Goal: Task Accomplishment & Management: Manage account settings

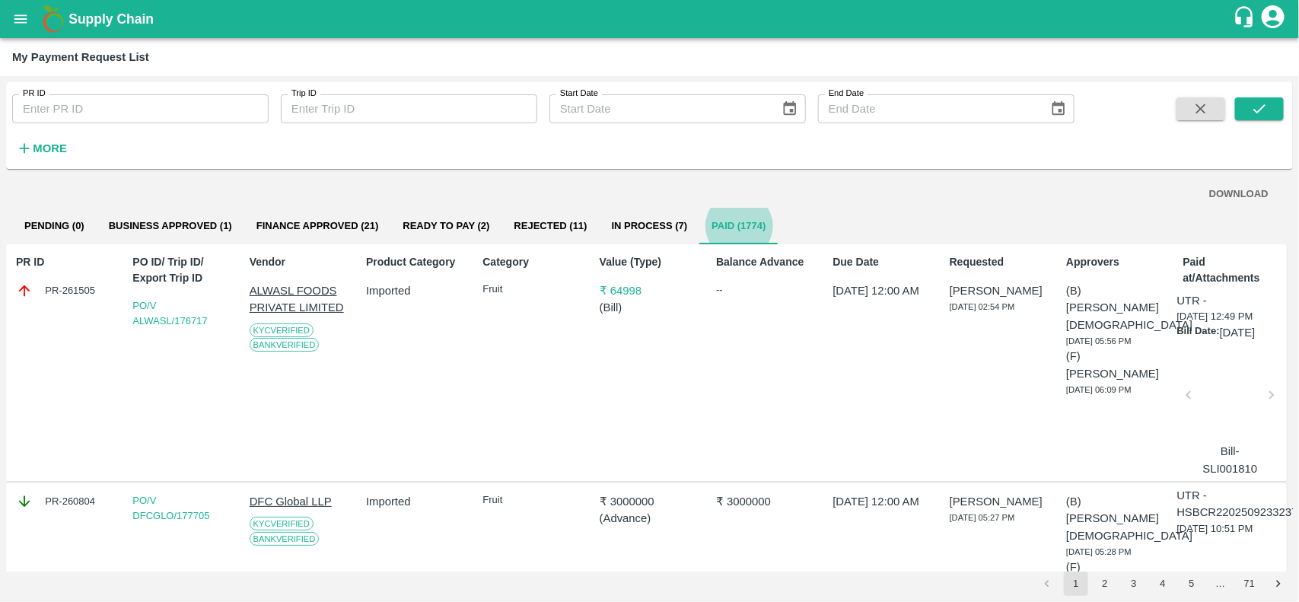
click at [194, 232] on button "Business Approved (1)" at bounding box center [171, 226] width 148 height 37
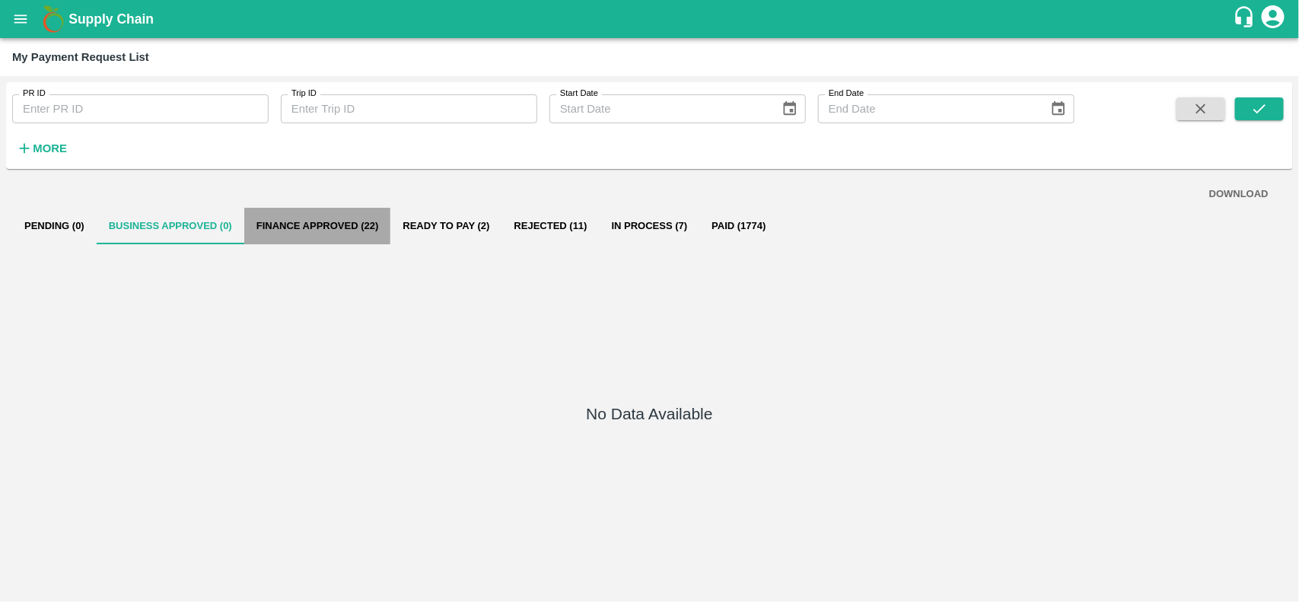
click at [352, 215] on button "Finance Approved (22)" at bounding box center [317, 226] width 147 height 37
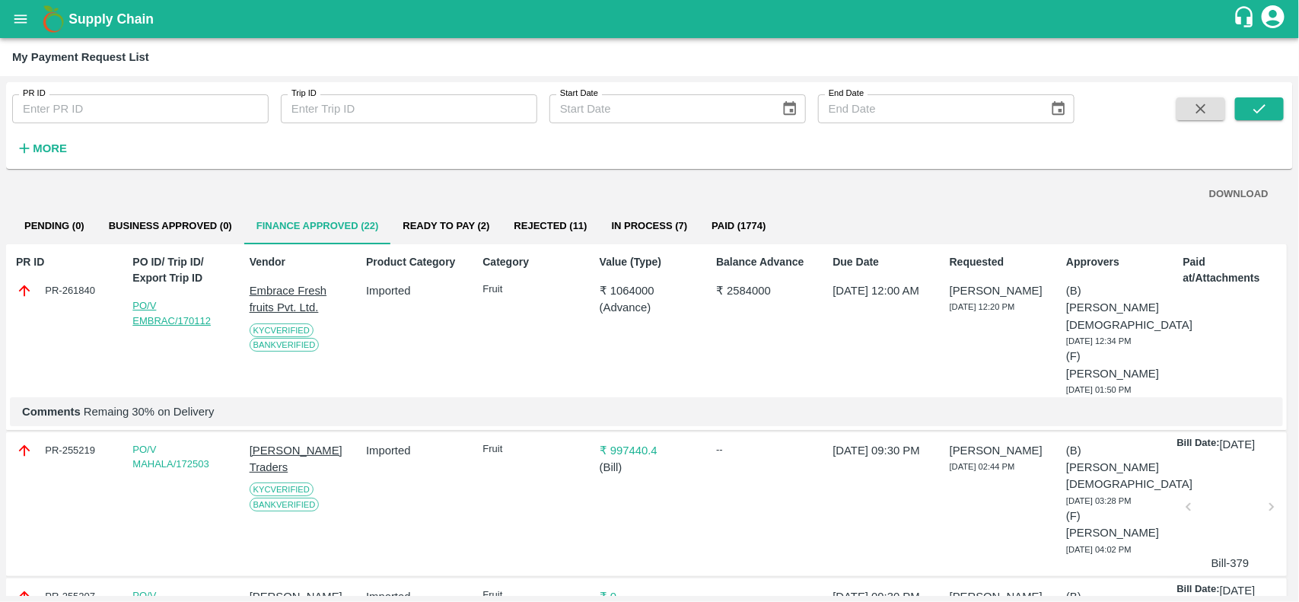
click at [183, 316] on link "PO/V EMBRAC/170112" at bounding box center [171, 313] width 78 height 27
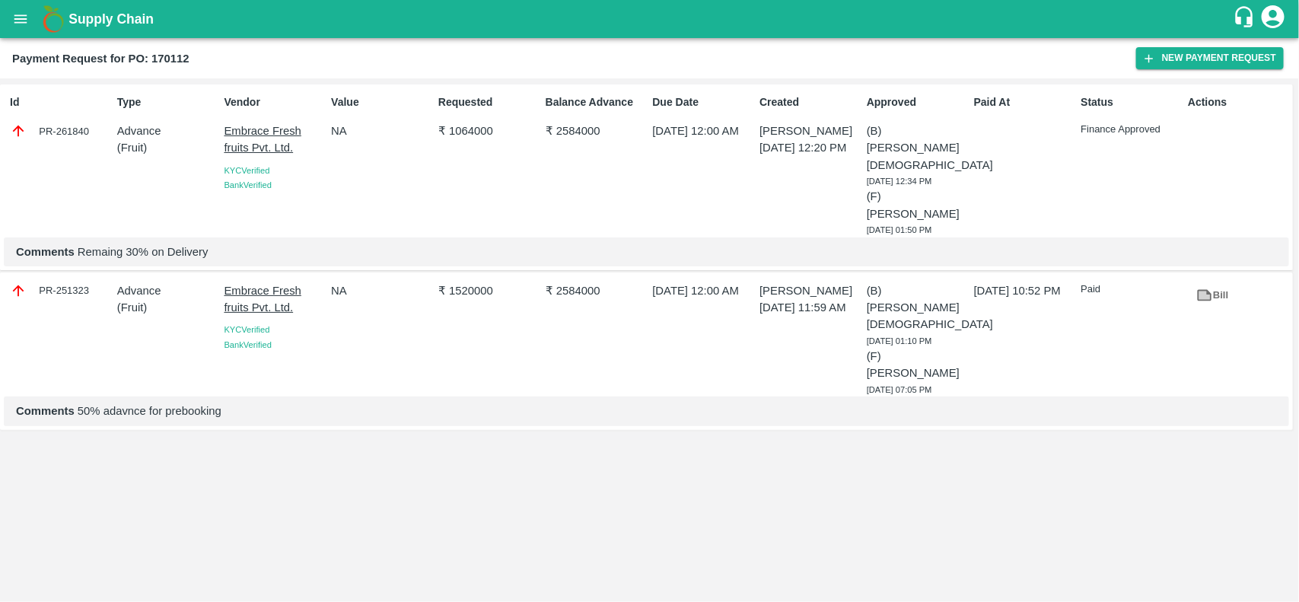
click at [1207, 291] on icon at bounding box center [1205, 295] width 11 height 8
click at [62, 120] on div "Id PR-261840" at bounding box center [57, 162] width 107 height 148
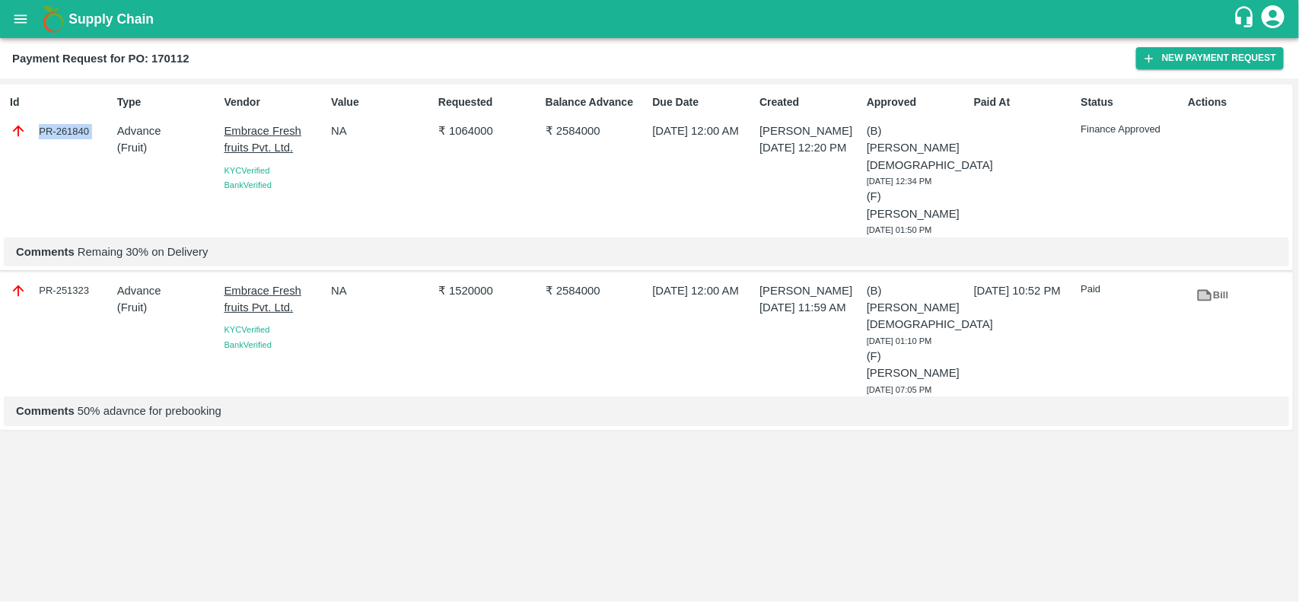
copy div "PR-261840"
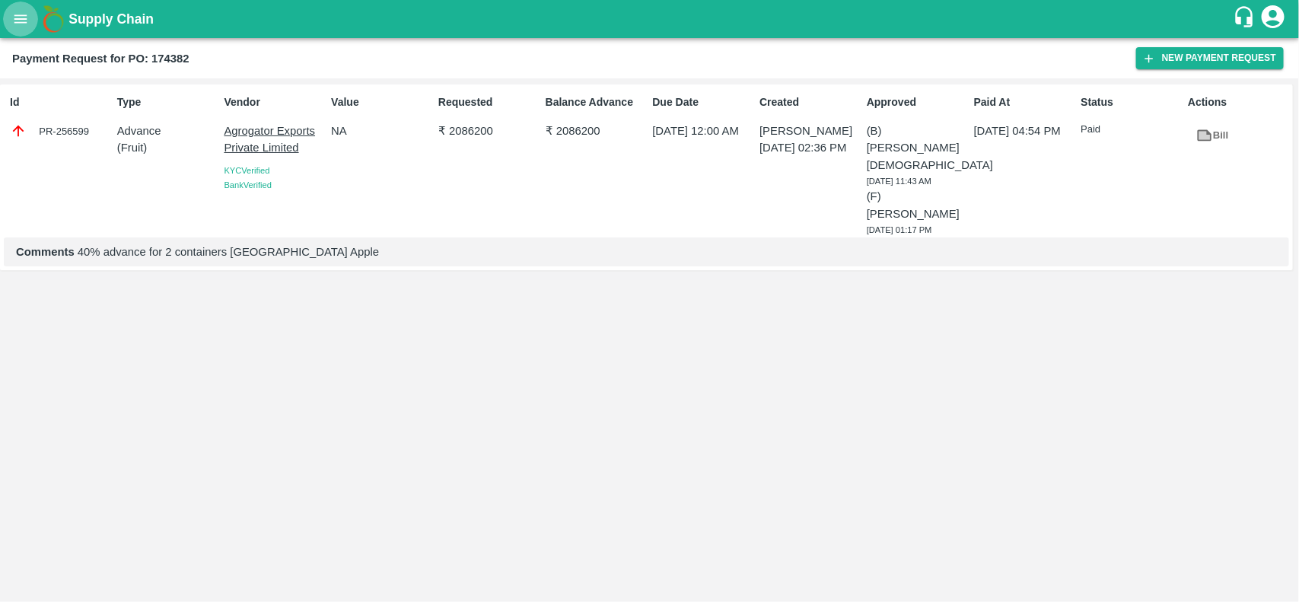
click at [21, 19] on icon "open drawer" at bounding box center [20, 18] width 13 height 8
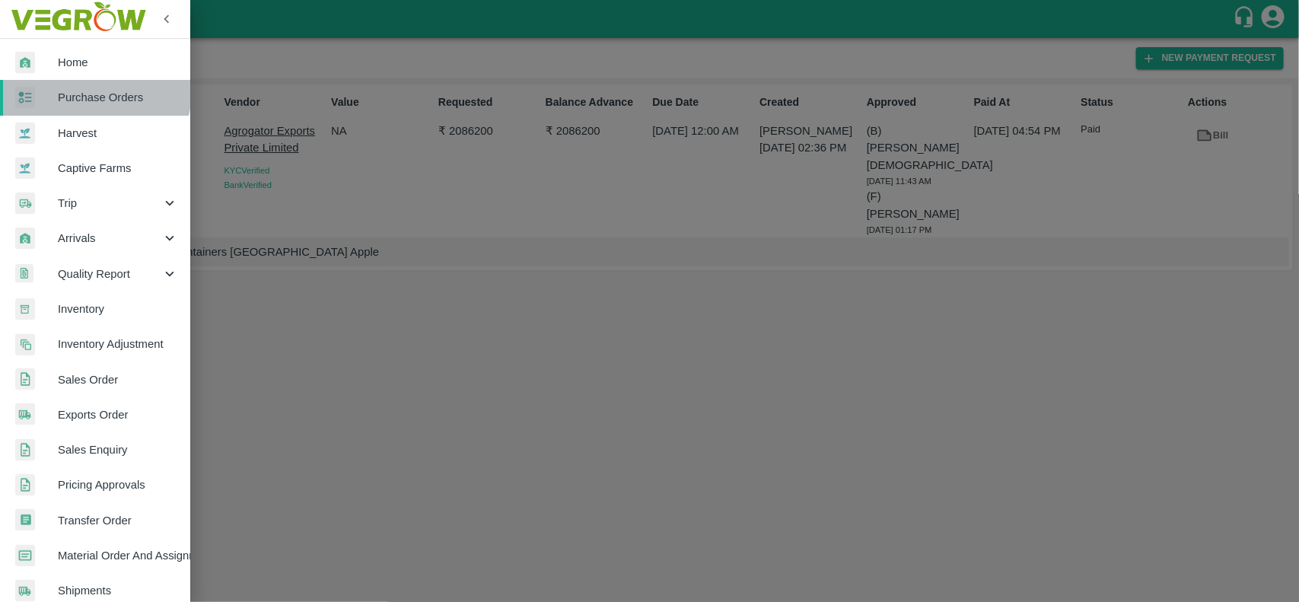
click at [42, 82] on link "Purchase Orders" at bounding box center [95, 97] width 190 height 35
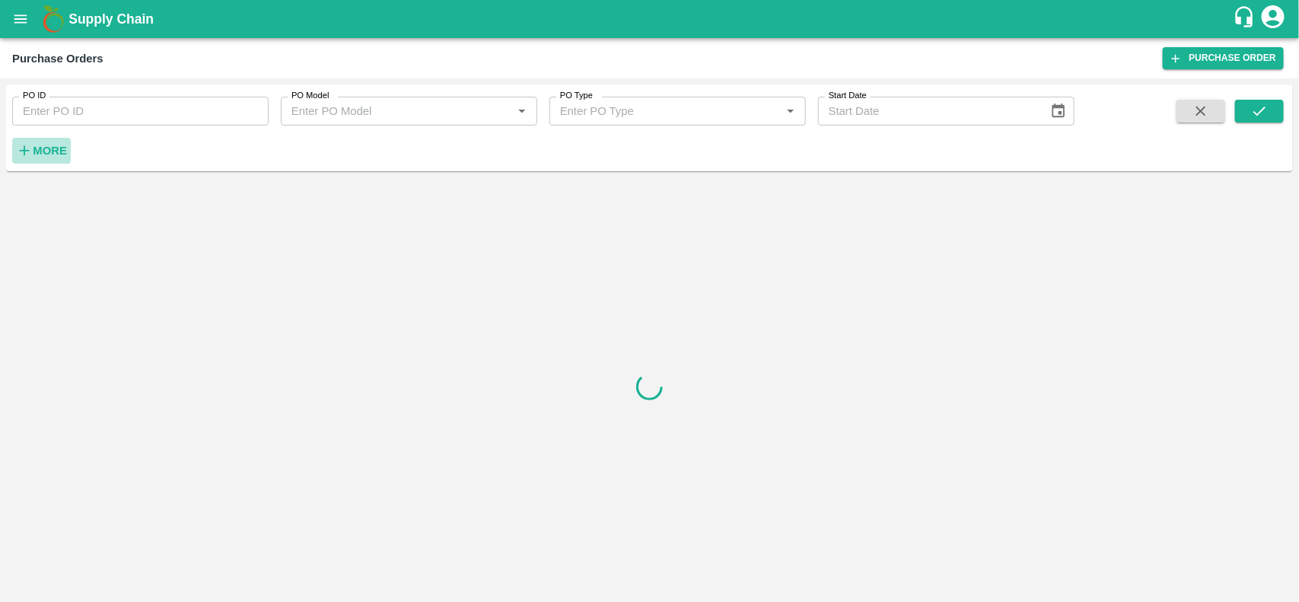
click at [46, 145] on strong "More" at bounding box center [50, 151] width 34 height 12
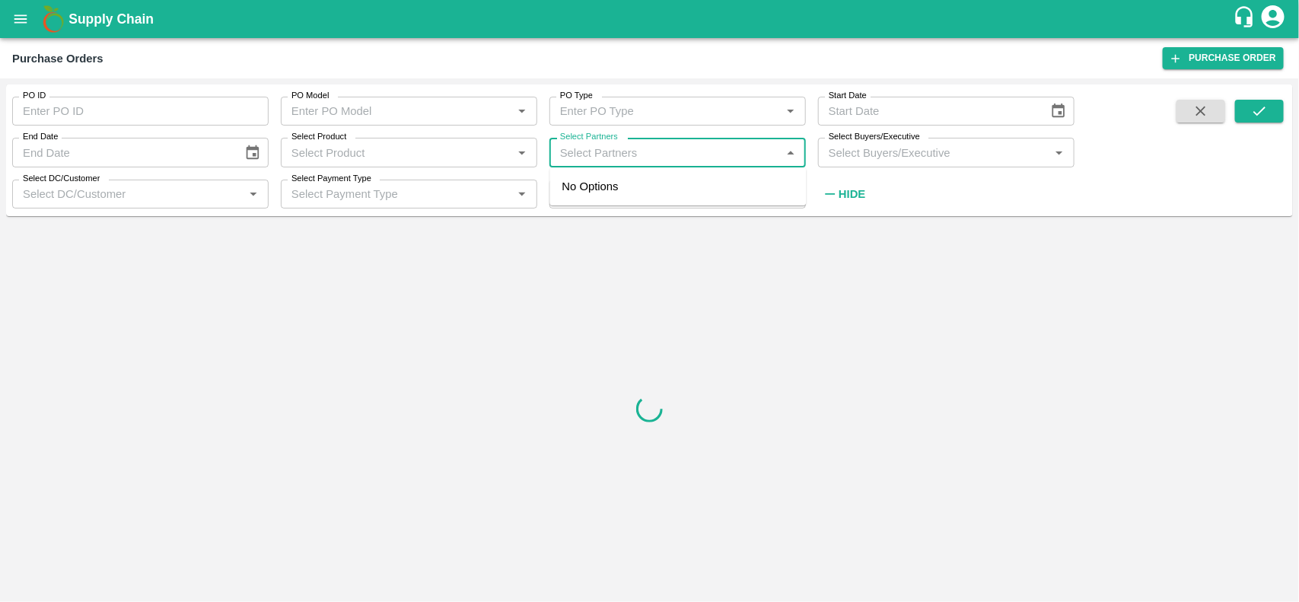
click at [575, 154] on input "Select Partners" at bounding box center [665, 152] width 222 height 20
type input "dfc global"
click at [576, 204] on input "checkbox" at bounding box center [584, 193] width 30 height 30
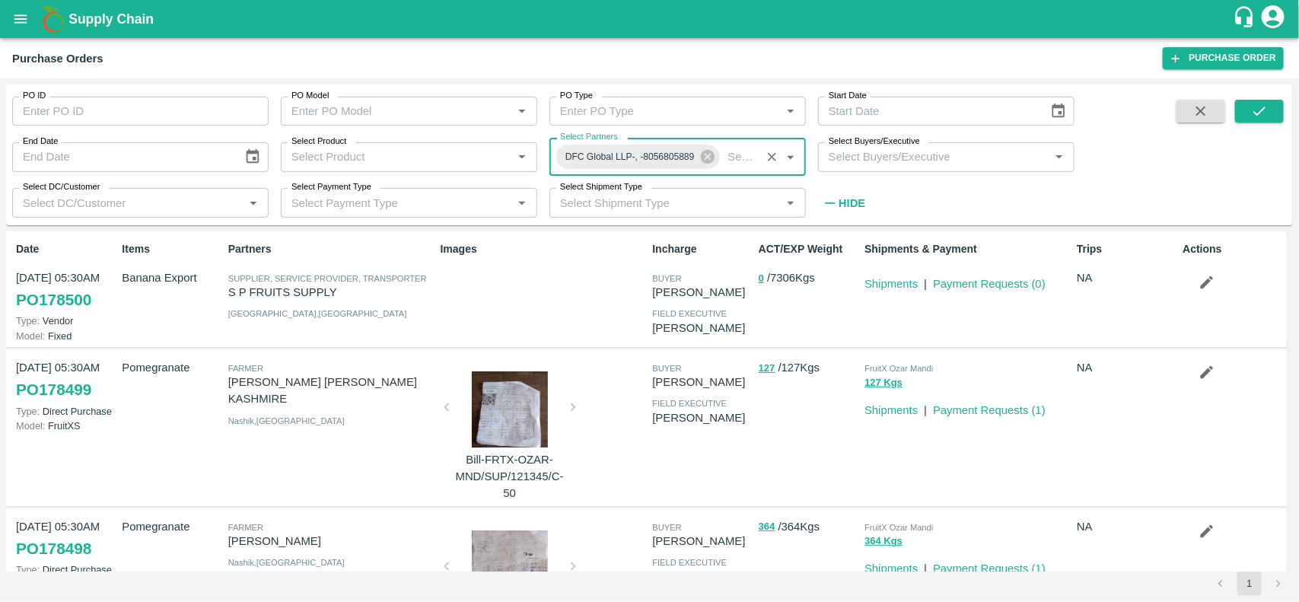
click at [1261, 124] on span at bounding box center [1259, 158] width 49 height 116
click at [1258, 119] on icon "submit" at bounding box center [1259, 111] width 17 height 17
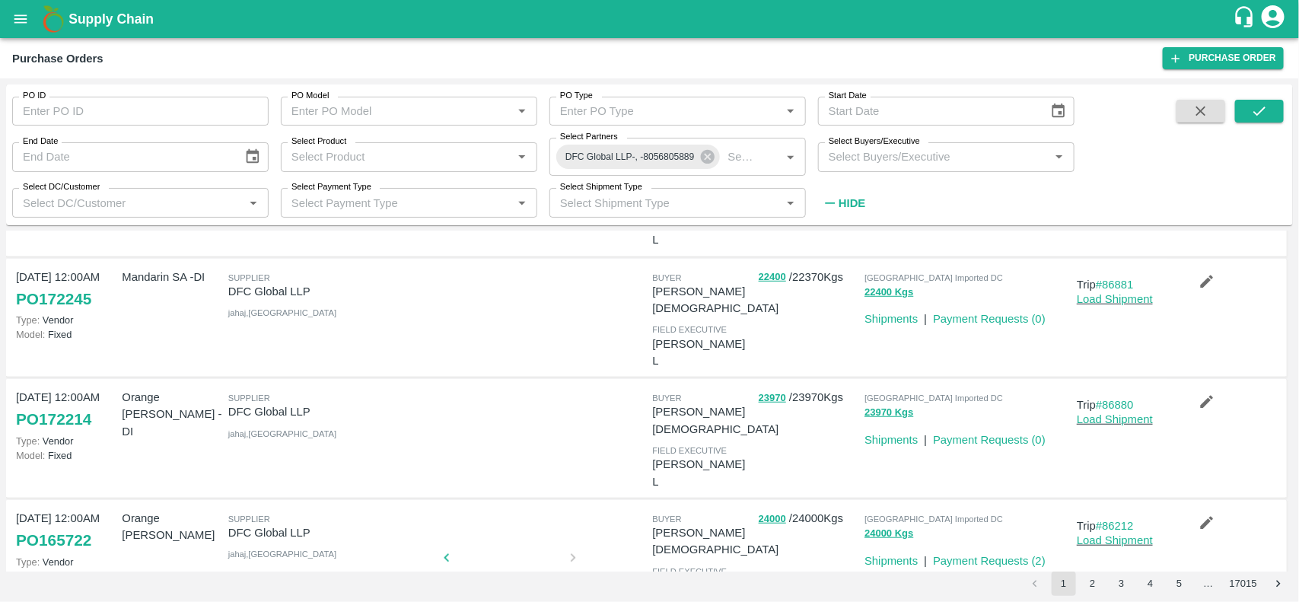
scroll to position [514, 0]
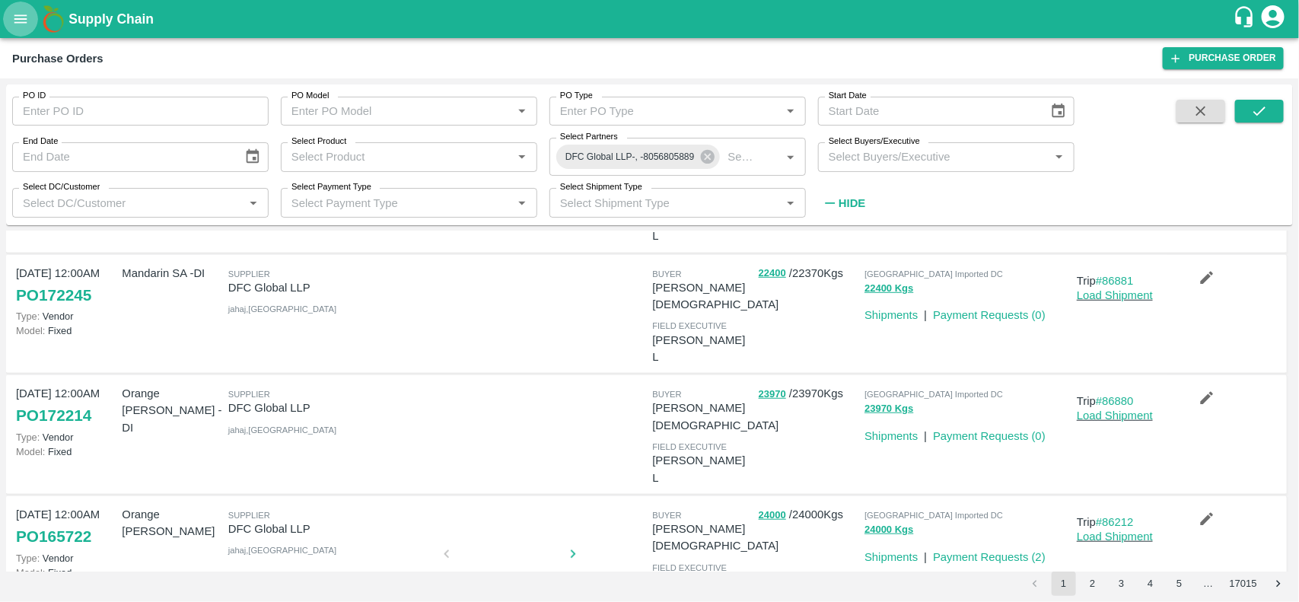
click at [24, 17] on icon "open drawer" at bounding box center [20, 19] width 17 height 17
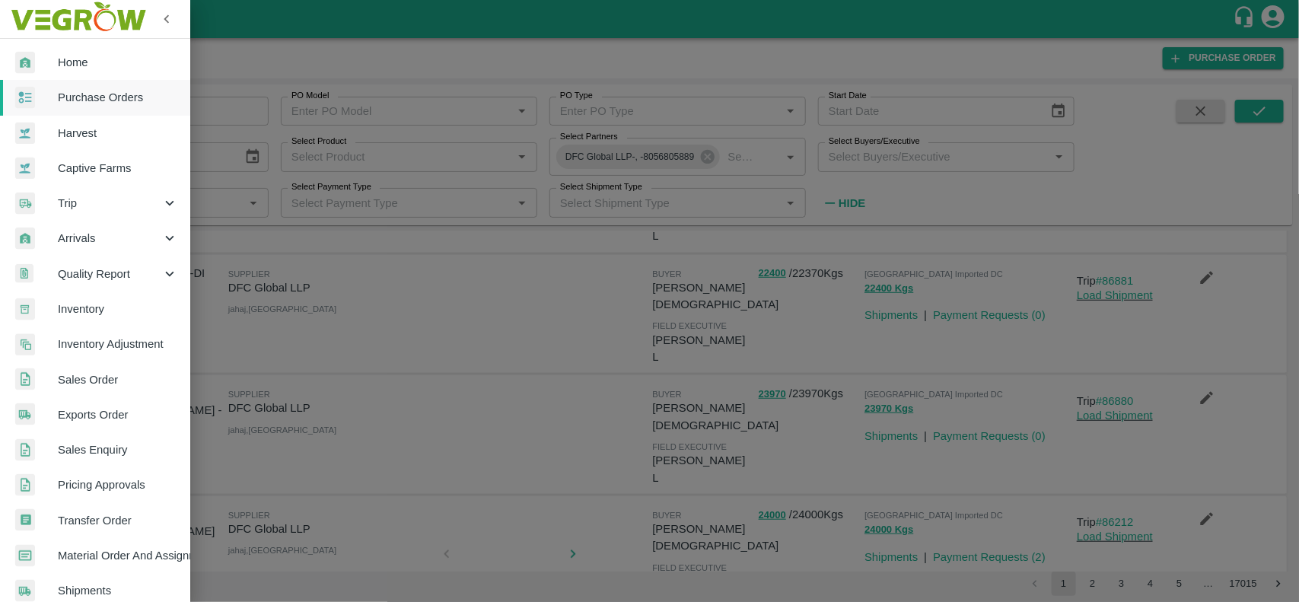
scroll to position [263, 0]
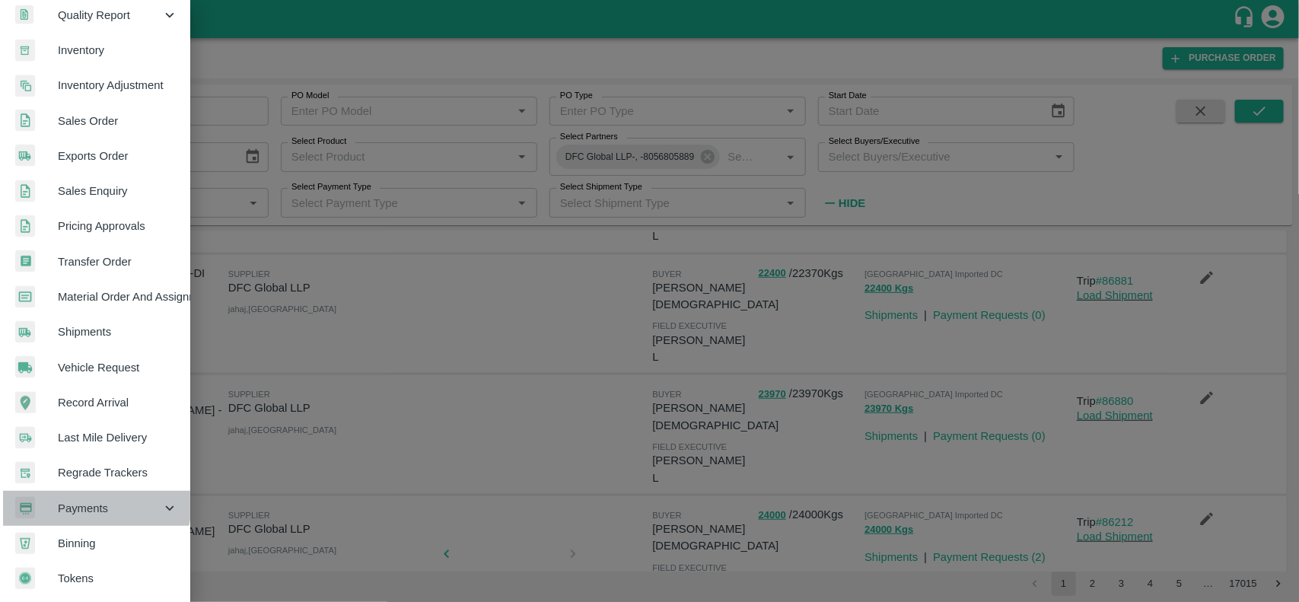
click at [66, 500] on span "Payments" at bounding box center [110, 508] width 104 height 17
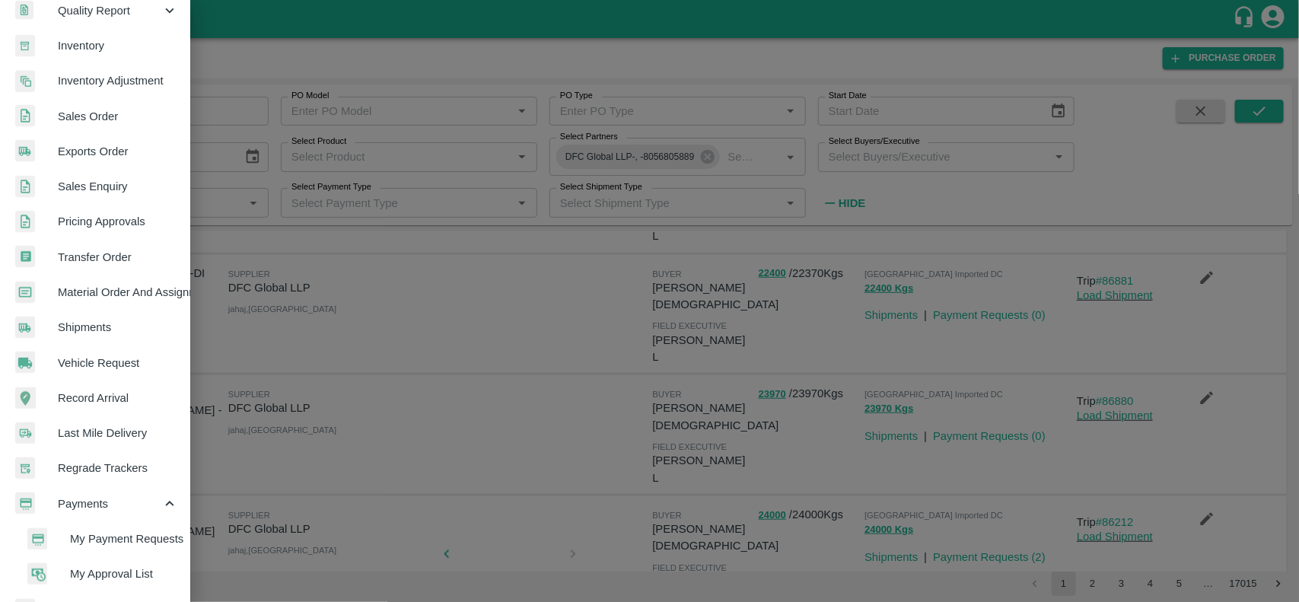
click at [124, 535] on span "My Payment Requests" at bounding box center [124, 539] width 108 height 17
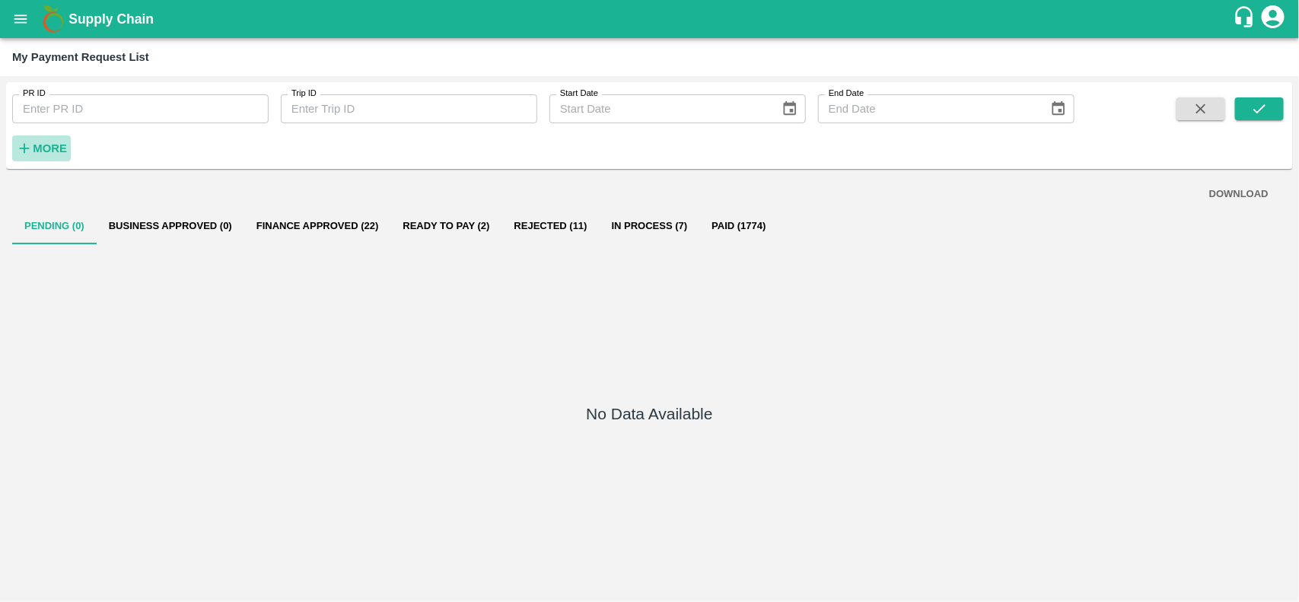
click at [46, 152] on strong "More" at bounding box center [50, 148] width 34 height 12
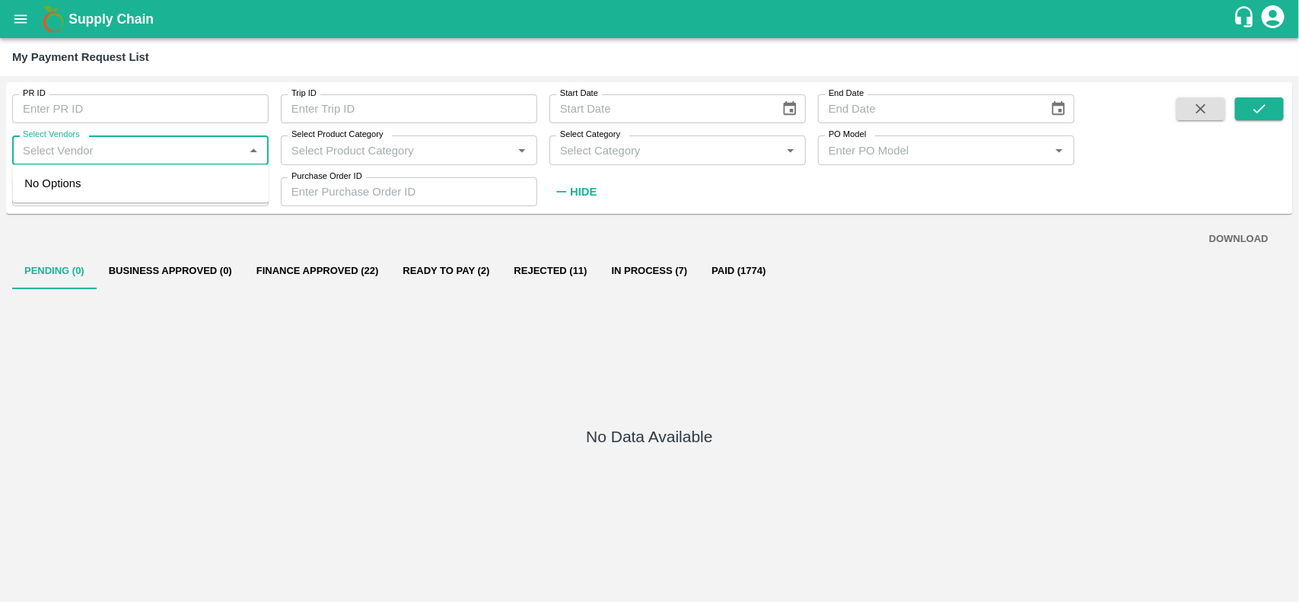
click at [104, 151] on input "Select Vendors" at bounding box center [128, 150] width 222 height 20
click at [81, 191] on div "DFC Global LLP-Supplier" at bounding box center [93, 183] width 127 height 17
type input "DFC Global LLP-Supplier"
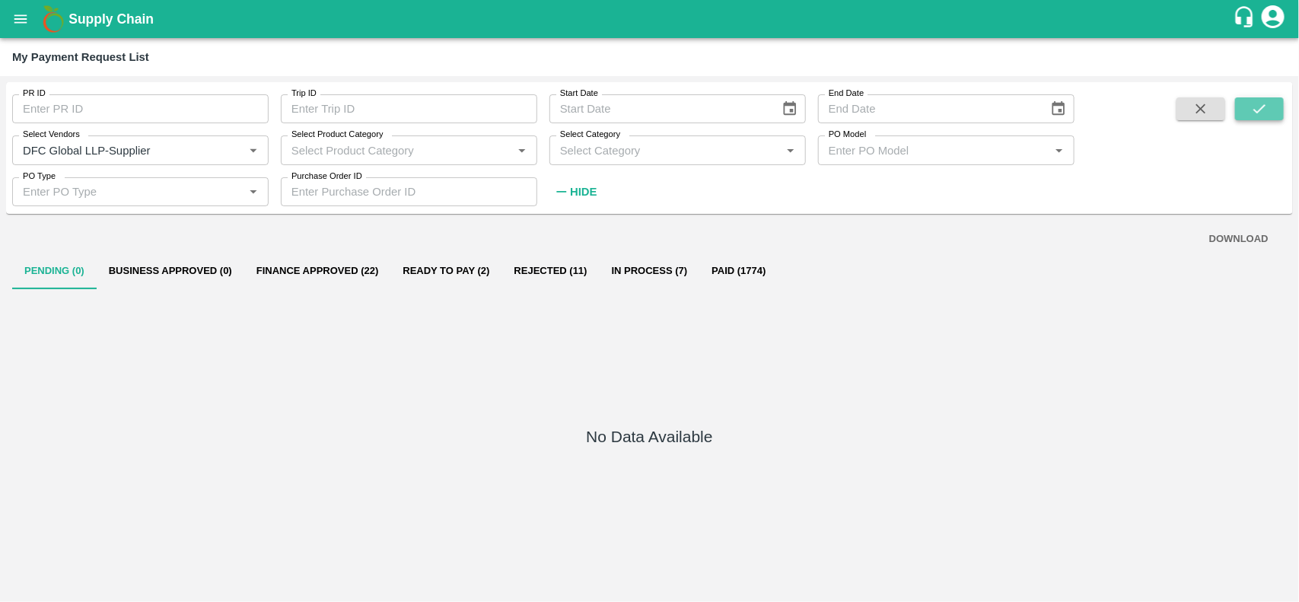
click at [1262, 101] on icon "submit" at bounding box center [1259, 108] width 17 height 17
click at [709, 275] on button "Paid (14)" at bounding box center [723, 271] width 69 height 37
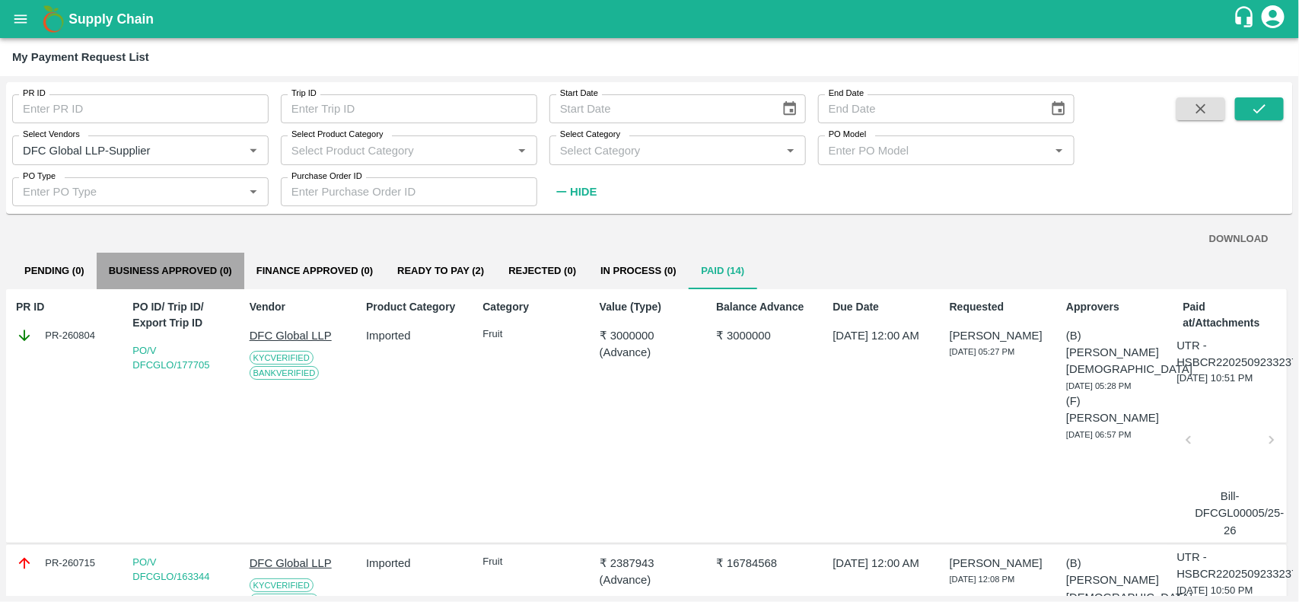
click at [169, 267] on button "Business Approved (0)" at bounding box center [171, 271] width 148 height 37
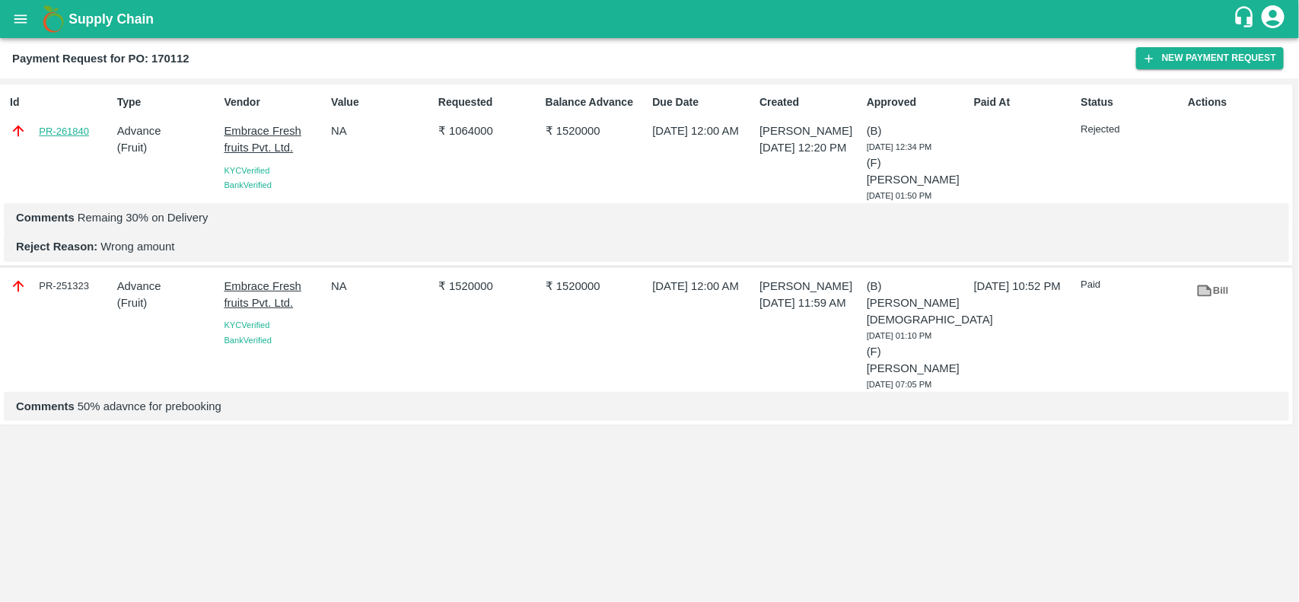
click at [66, 124] on link "PR-261840" at bounding box center [64, 131] width 50 height 15
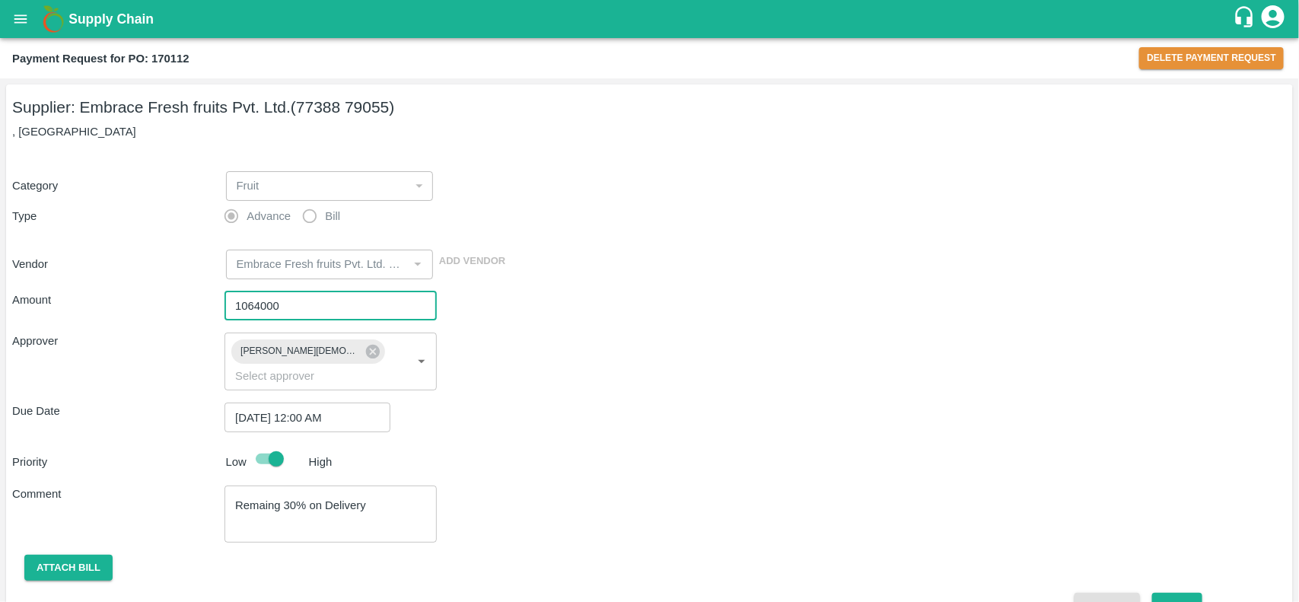
click at [321, 303] on input "1064000" at bounding box center [331, 306] width 212 height 29
type input "1"
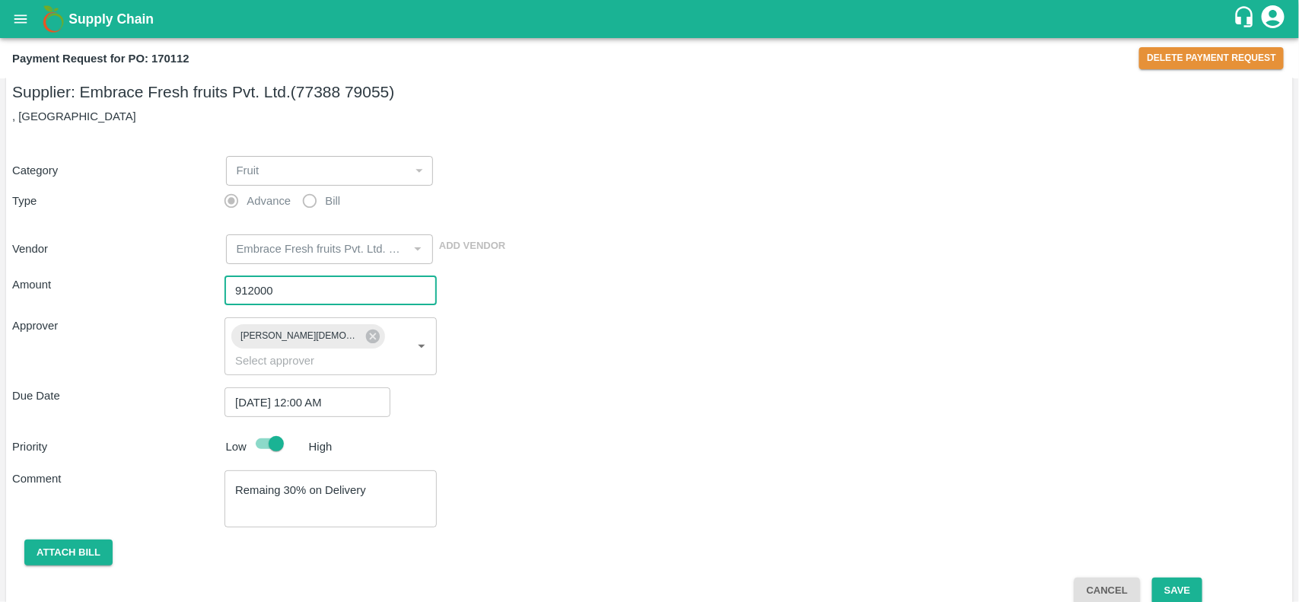
type input "912000"
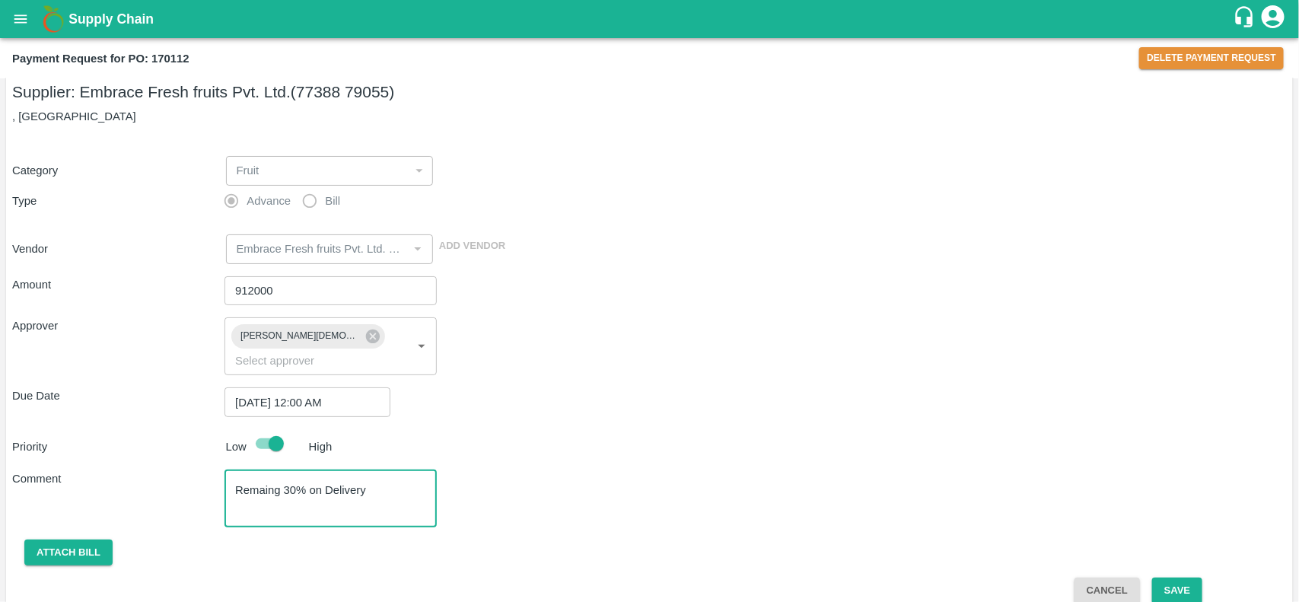
click at [295, 483] on textarea "Remaing 30% on Delivery" at bounding box center [330, 499] width 191 height 32
click at [1168, 578] on button "Save" at bounding box center [1177, 591] width 50 height 27
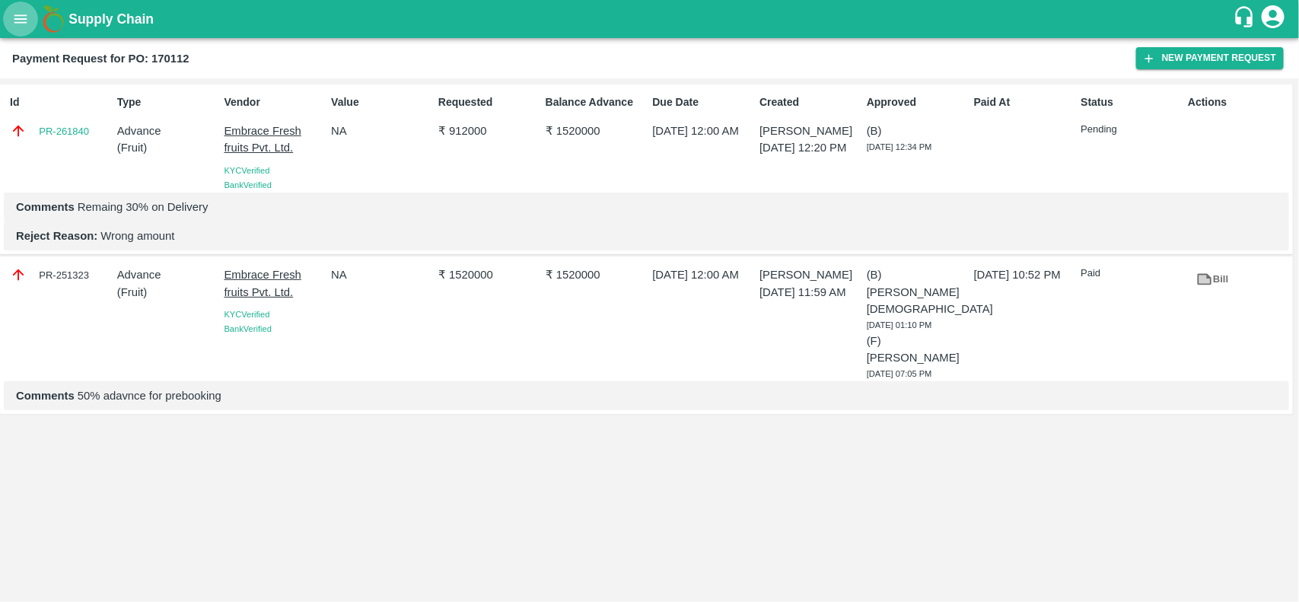
click at [15, 27] on icon "open drawer" at bounding box center [20, 19] width 17 height 17
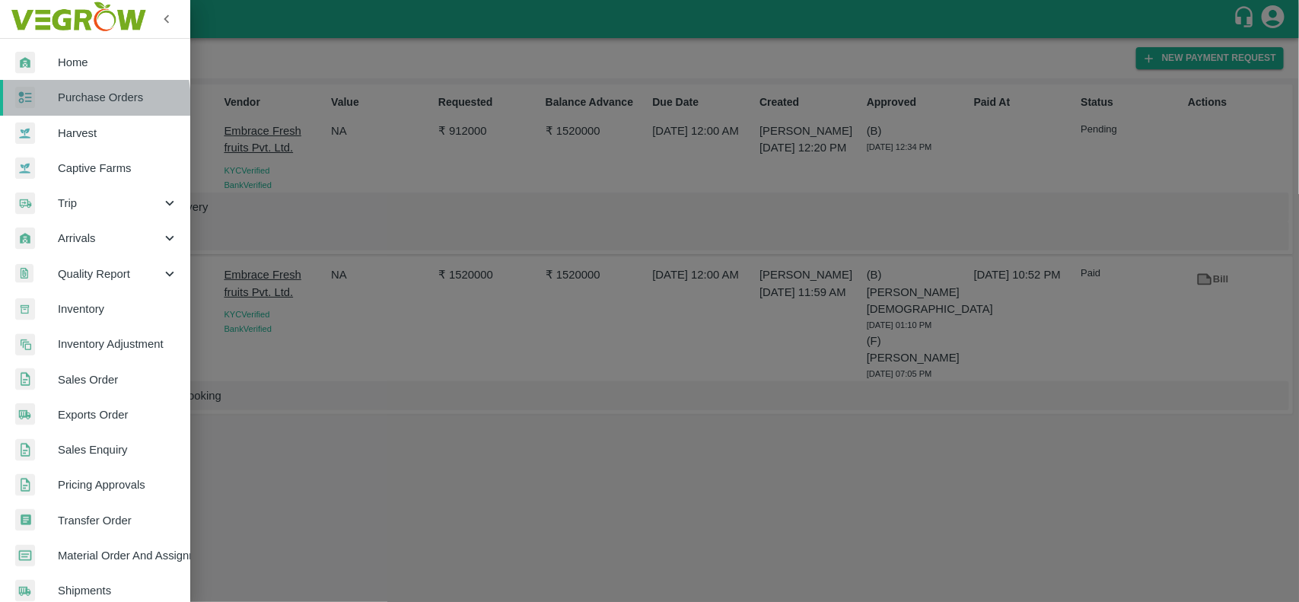
click at [59, 103] on span "Purchase Orders" at bounding box center [118, 97] width 120 height 17
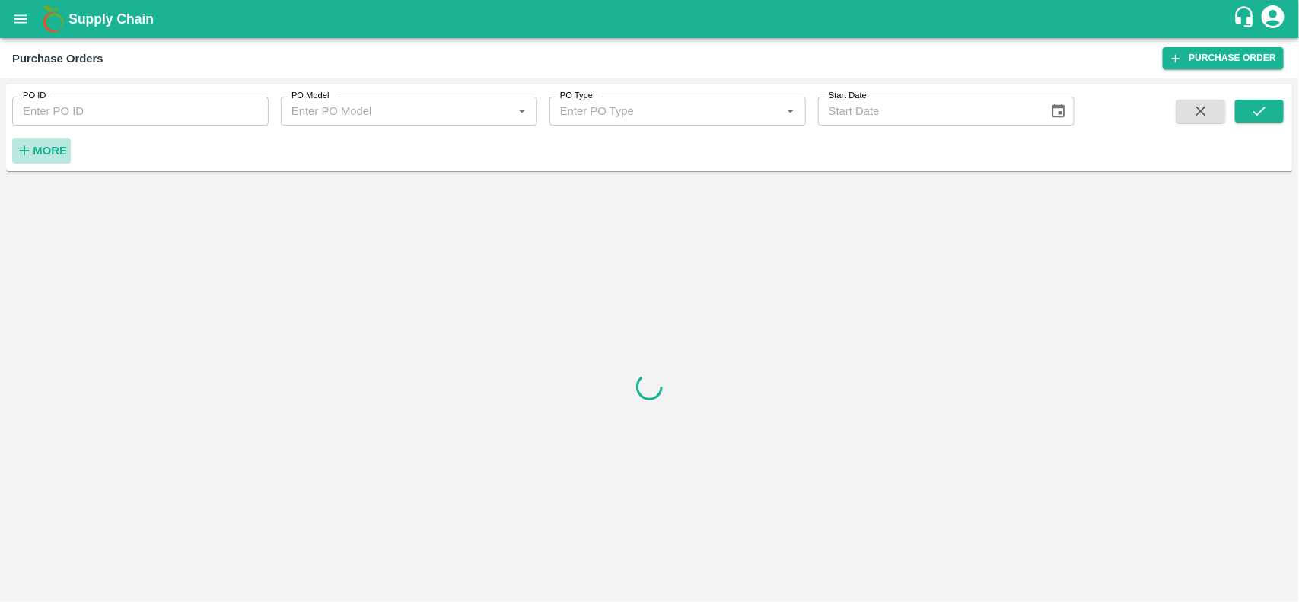
click at [65, 150] on strong "More" at bounding box center [50, 151] width 34 height 12
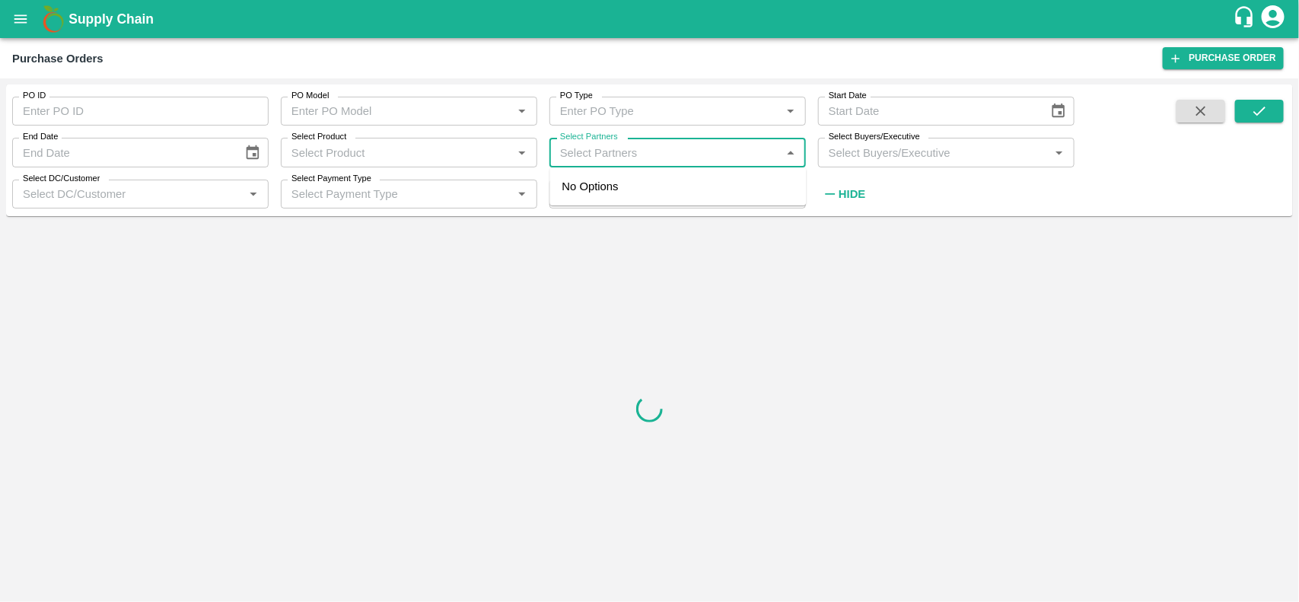
click at [644, 153] on input "Select Partners" at bounding box center [665, 152] width 222 height 20
paste input "NARAYANASWAMY KIRAN"
type input "NARAYANASWAMY KIRAN"
click at [591, 186] on input "checkbox" at bounding box center [584, 193] width 30 height 30
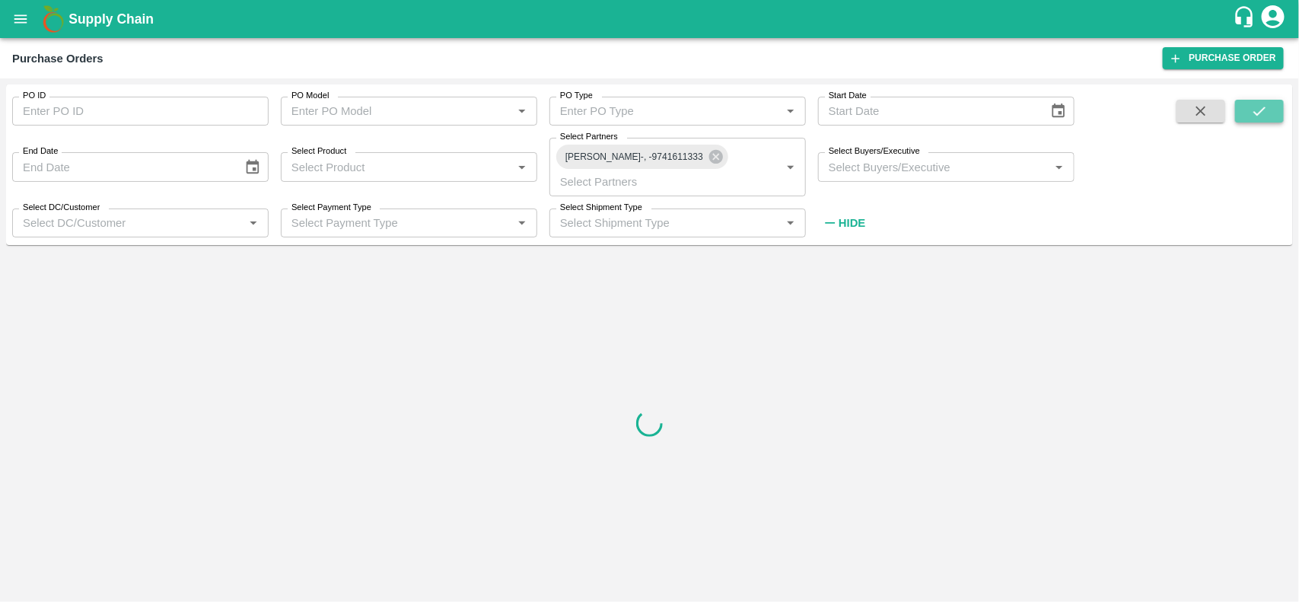
click at [1252, 122] on button "submit" at bounding box center [1259, 111] width 49 height 23
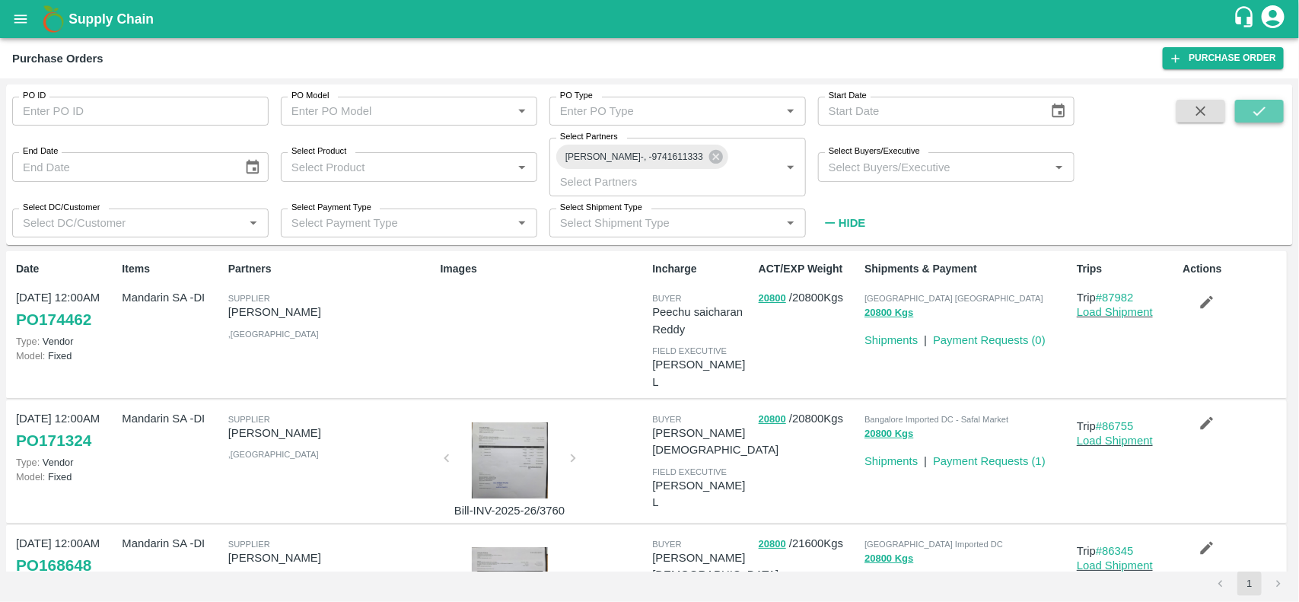
click at [1252, 122] on button "submit" at bounding box center [1259, 111] width 49 height 23
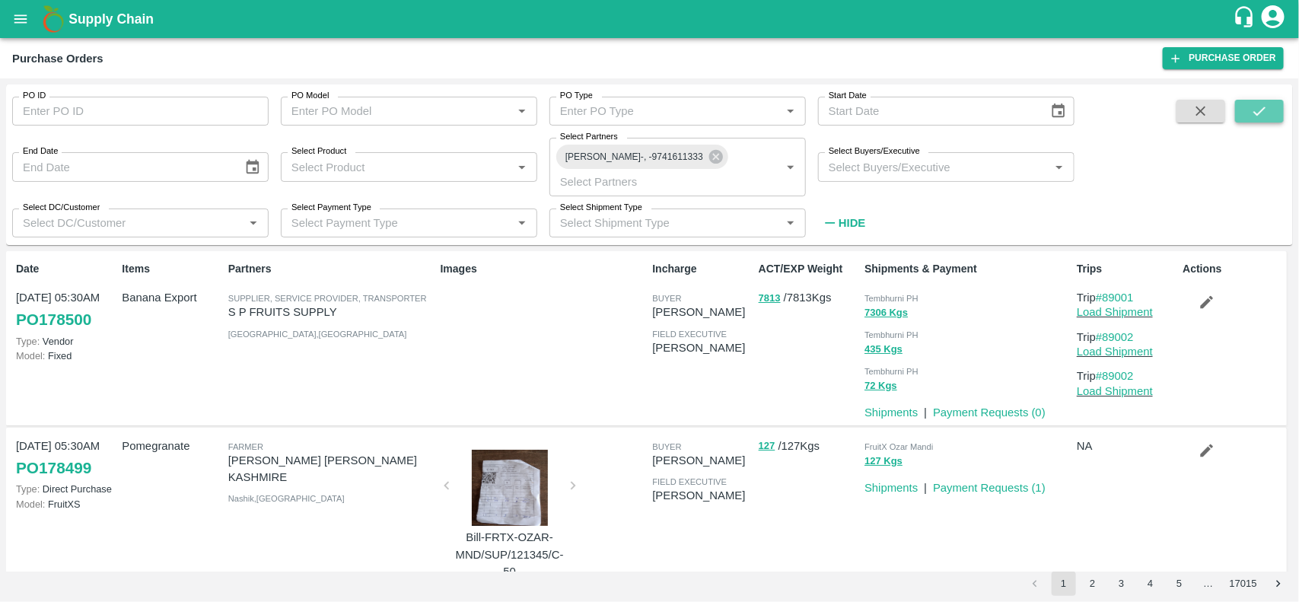
click at [1264, 104] on icon "submit" at bounding box center [1259, 111] width 17 height 17
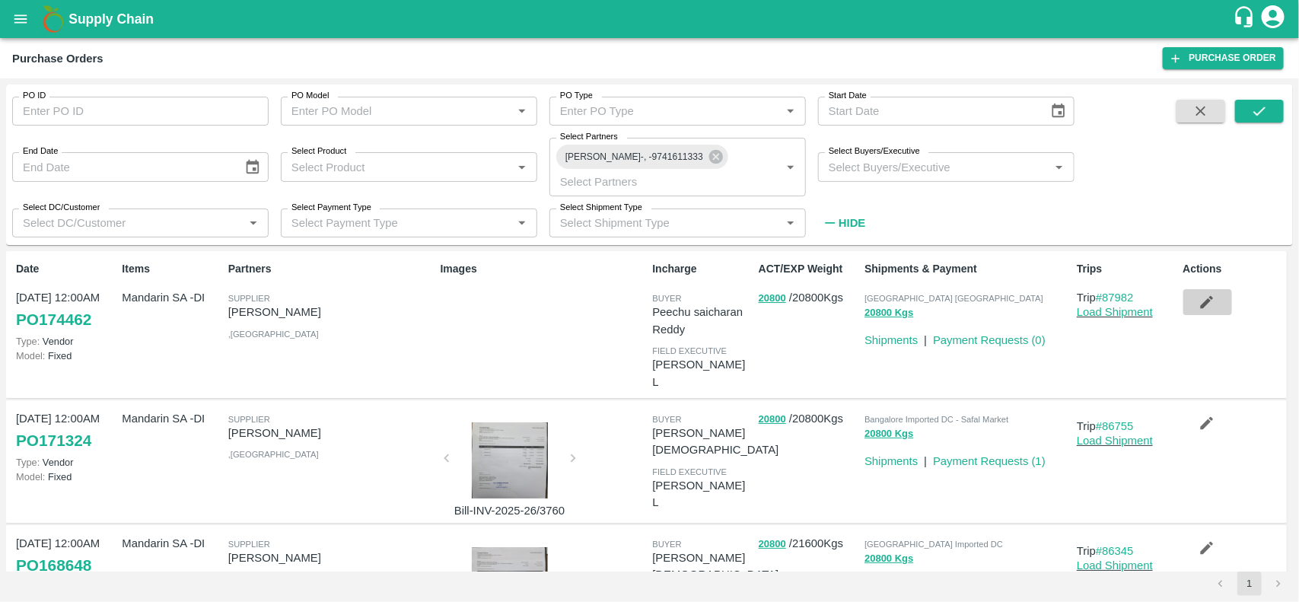
click at [1190, 298] on button "button" at bounding box center [1208, 302] width 49 height 26
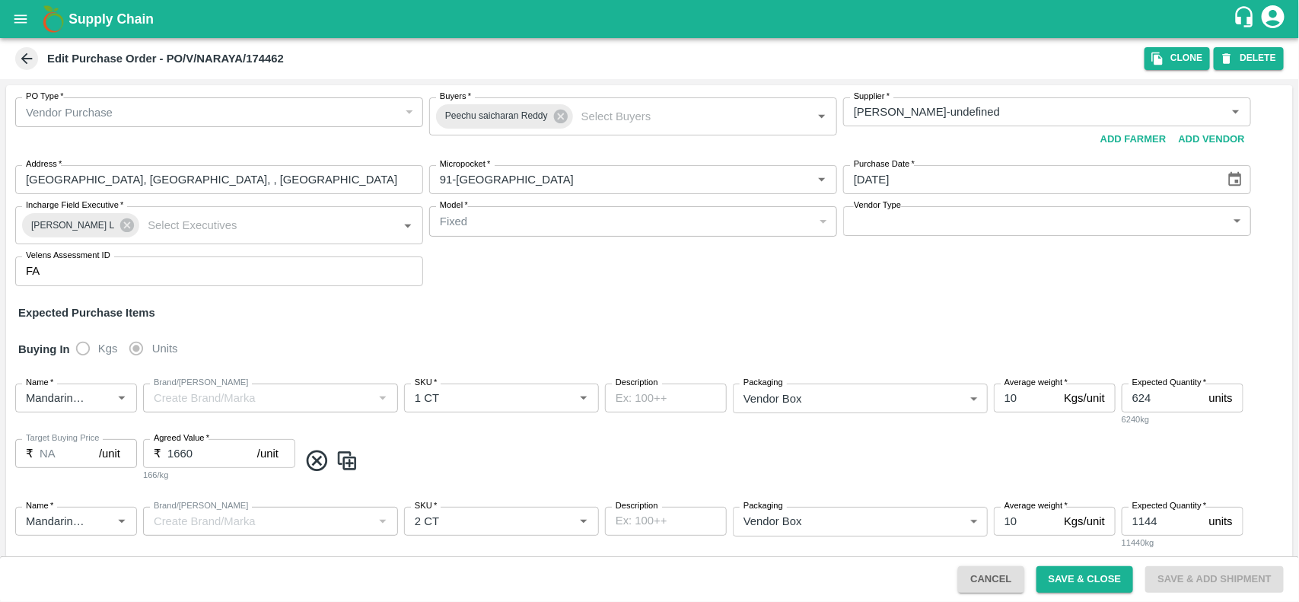
scroll to position [287, 0]
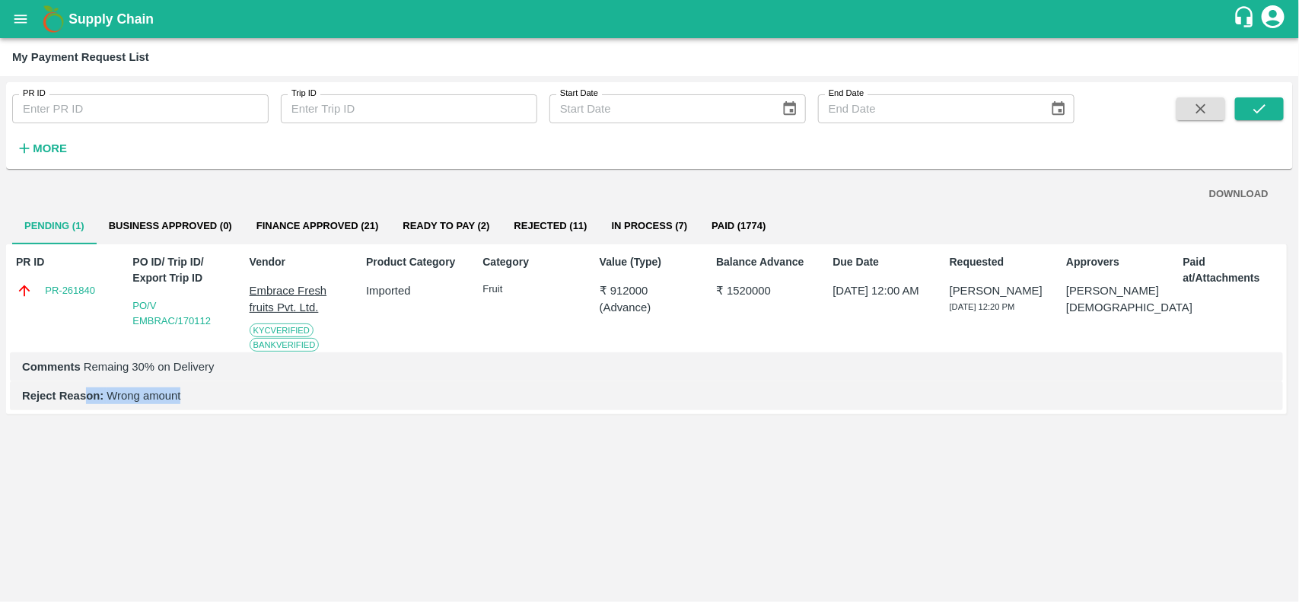
drag, startPoint x: 88, startPoint y: 383, endPoint x: 213, endPoint y: 409, distance: 128.2
click at [213, 409] on div "Reject Reason: Wrong amount" at bounding box center [646, 395] width 1273 height 29
click at [9, 16] on button "open drawer" at bounding box center [20, 19] width 35 height 35
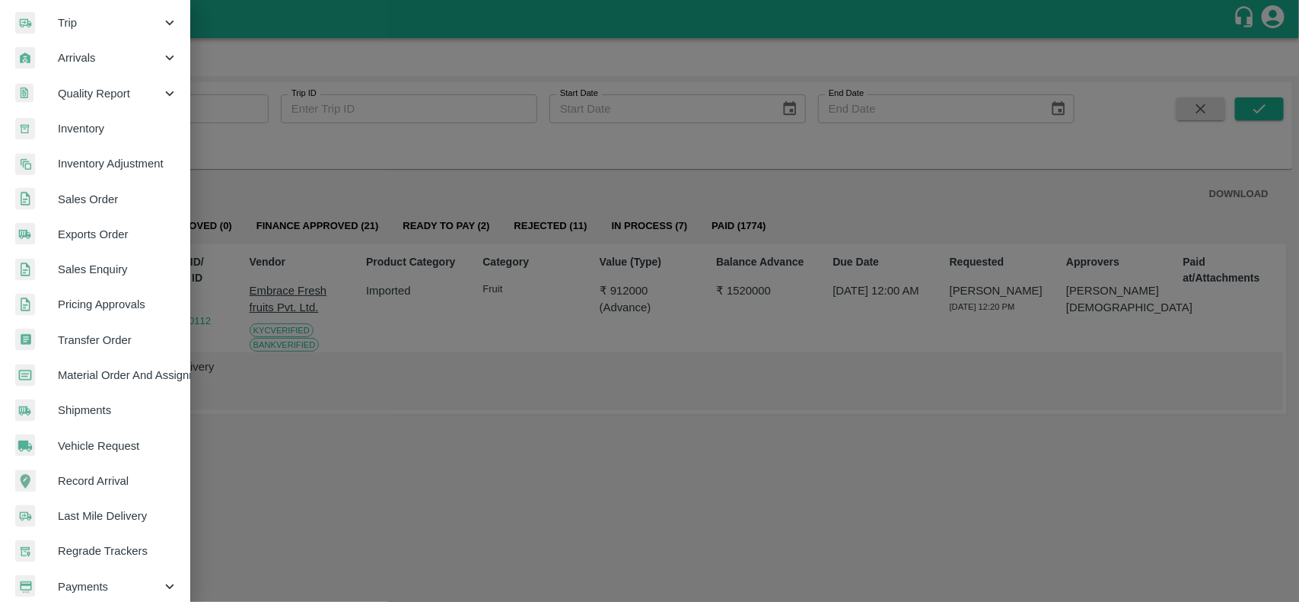
scroll to position [180, 0]
click at [77, 51] on span "Arrivals" at bounding box center [110, 58] width 104 height 17
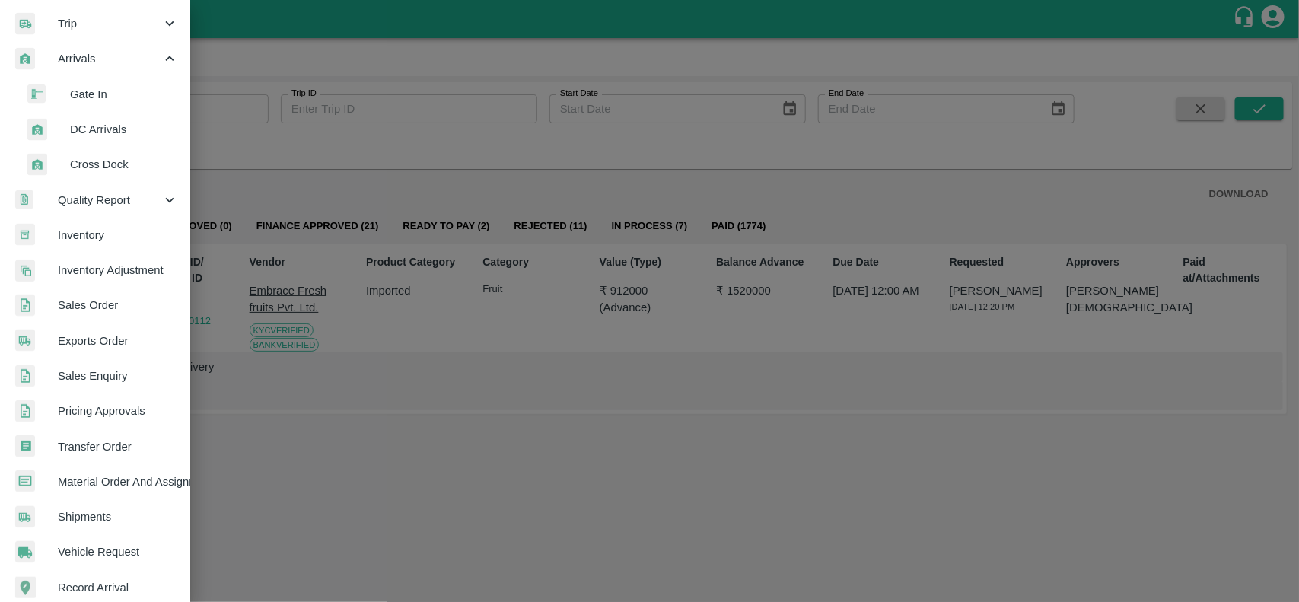
click at [101, 114] on li "DC Arrivals" at bounding box center [101, 129] width 178 height 35
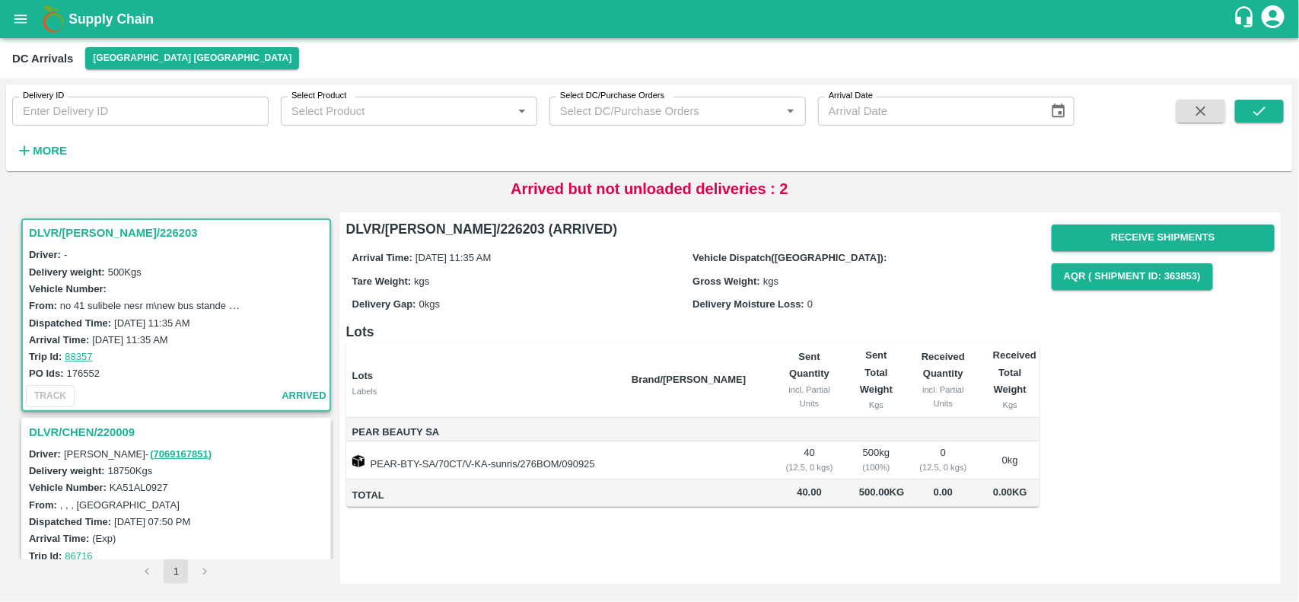
click at [84, 229] on h3 "DLVR/CHEN/226203" at bounding box center [178, 233] width 299 height 20
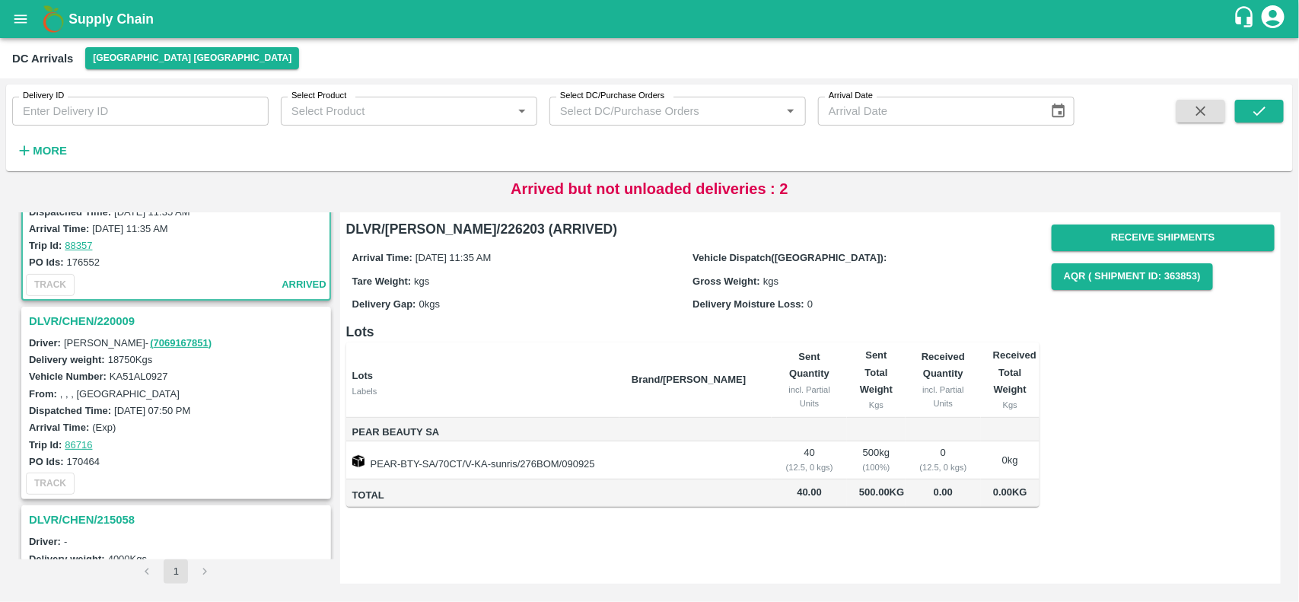
scroll to position [114, 0]
click at [73, 305] on div "DLVR/CHEN/220009" at bounding box center [176, 318] width 307 height 26
click at [73, 311] on h3 "DLVR/CHEN/220009" at bounding box center [178, 318] width 299 height 20
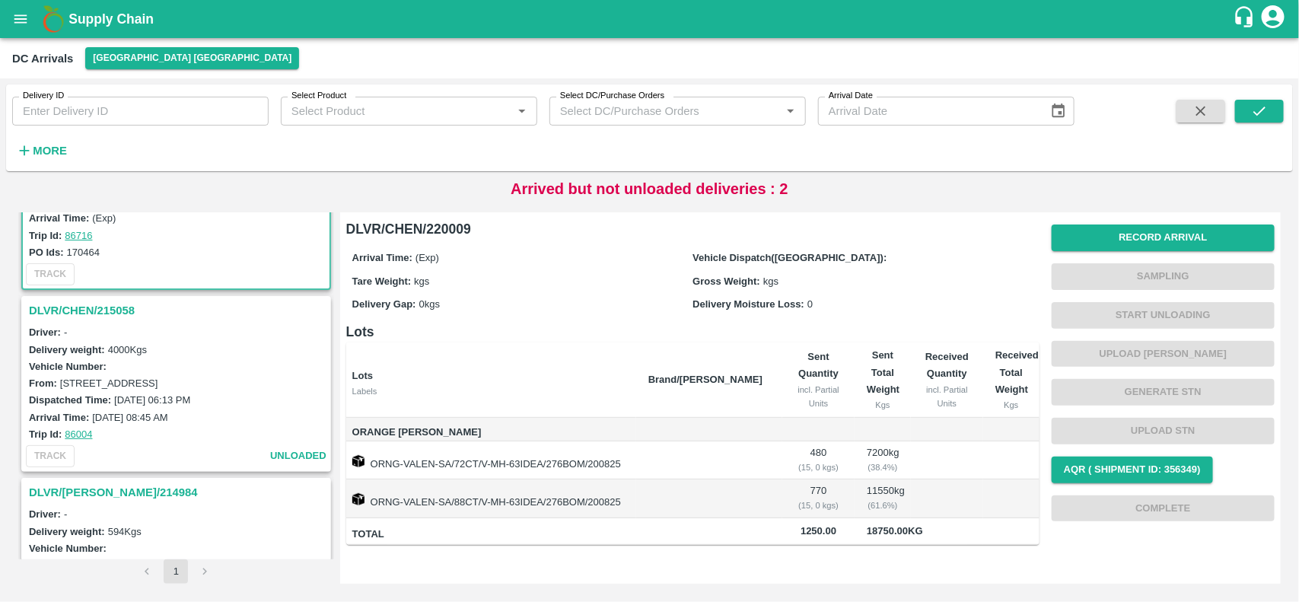
scroll to position [321, 0]
click at [73, 304] on h3 "DLVR/CHEN/215058" at bounding box center [178, 310] width 299 height 20
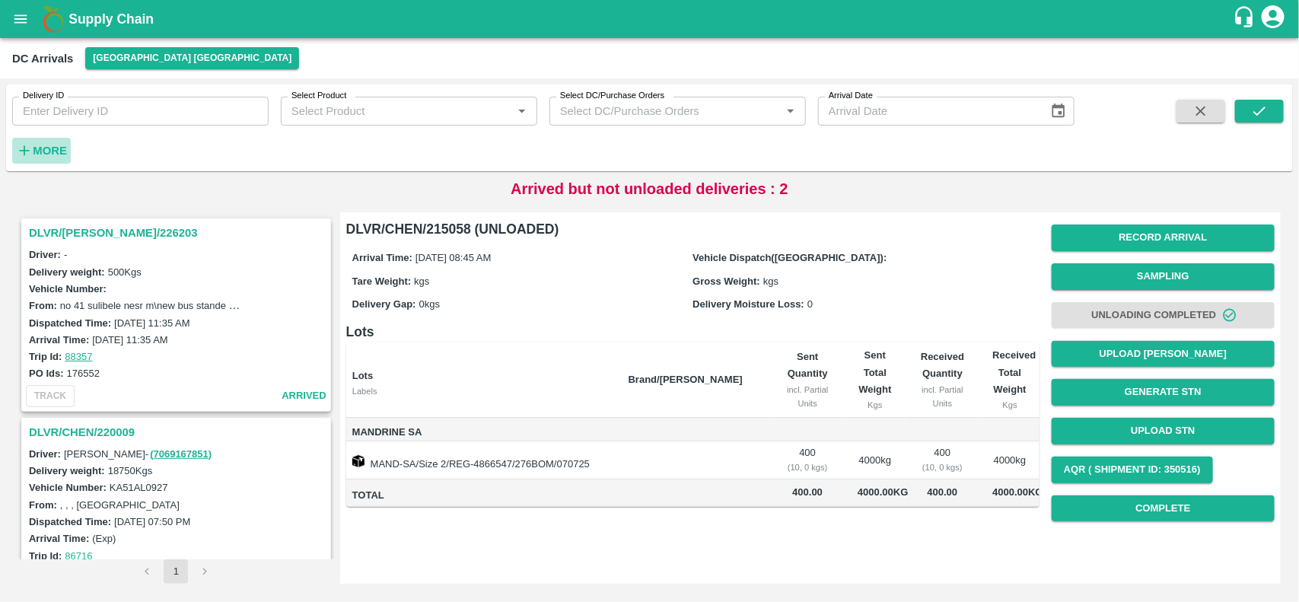
click at [53, 145] on strong "More" at bounding box center [50, 151] width 34 height 12
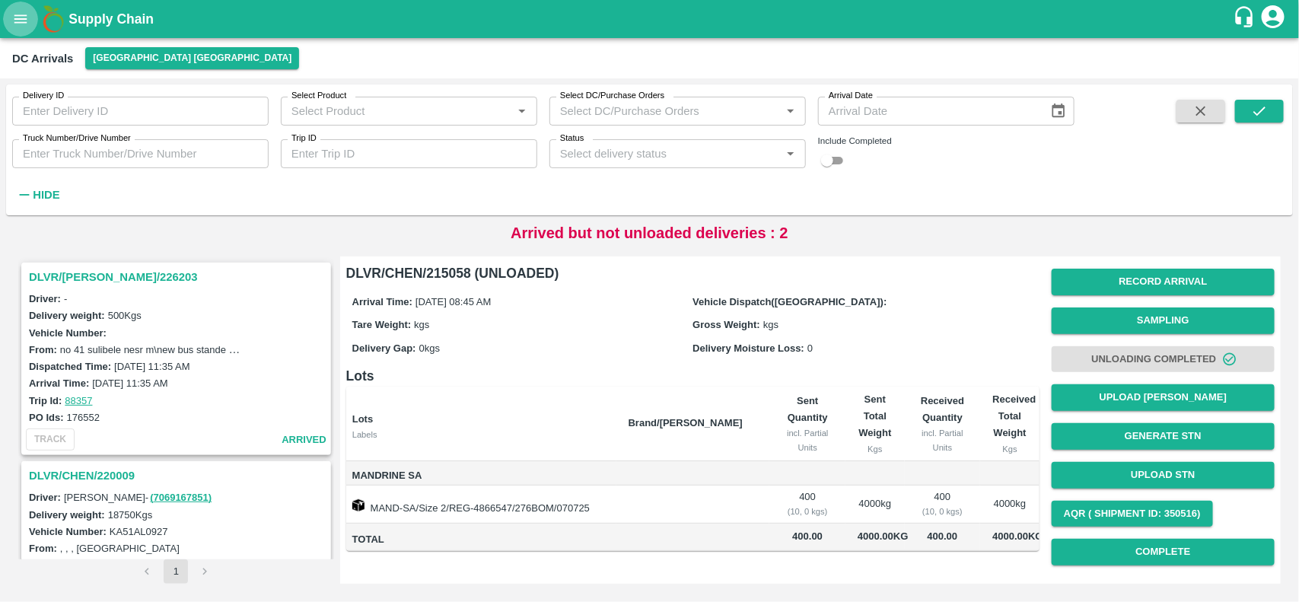
click at [11, 9] on button "open drawer" at bounding box center [20, 19] width 35 height 35
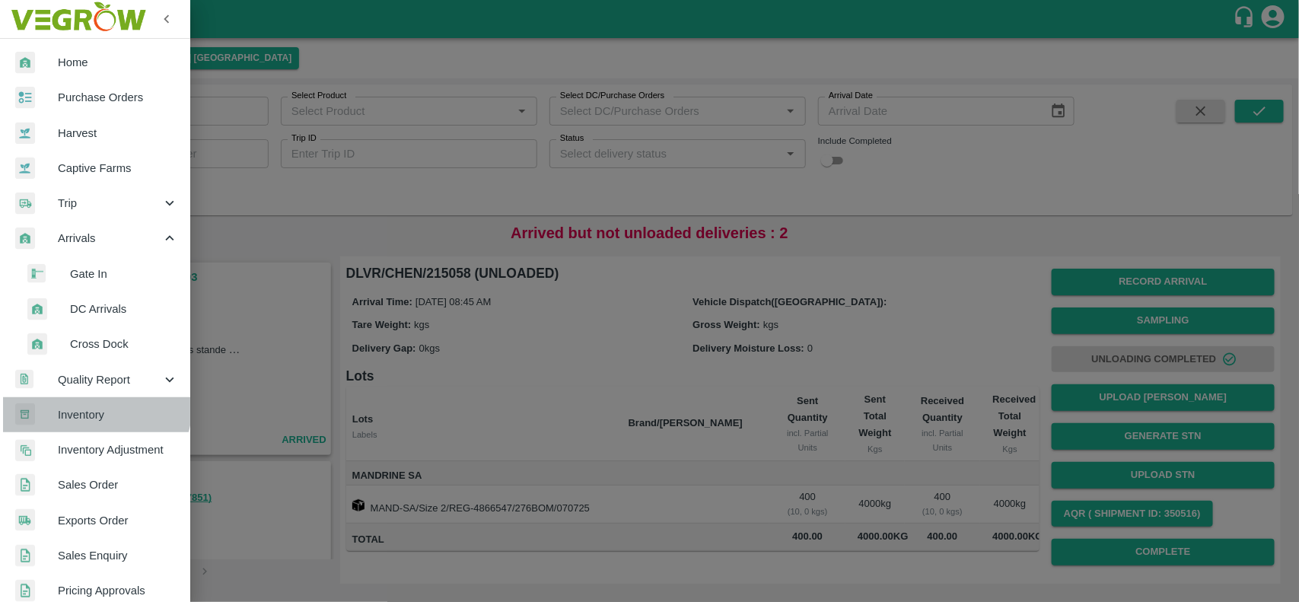
click at [82, 403] on link "Inventory" at bounding box center [95, 414] width 190 height 35
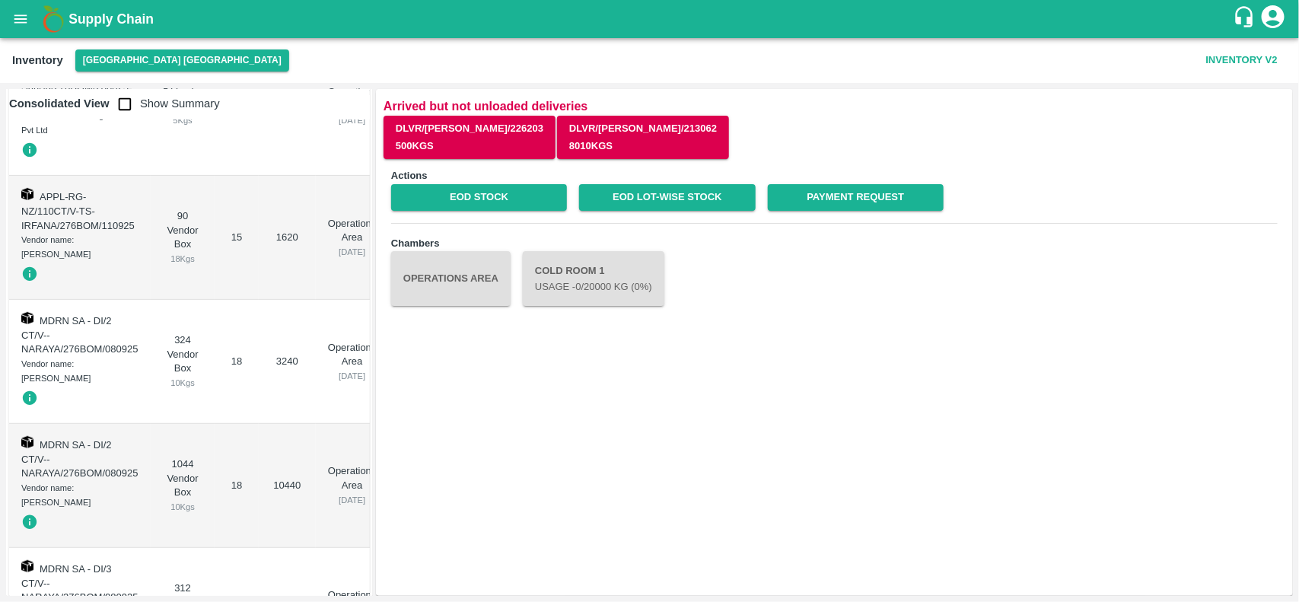
scroll to position [267, 0]
drag, startPoint x: 23, startPoint y: 485, endPoint x: 139, endPoint y: 489, distance: 116.6
click at [139, 489] on td "MDRN SA - DI/2 CT/V--NARAYA/276BOM/080925 Vendor name: NARAYANASWAMY KIRAN" at bounding box center [80, 484] width 142 height 124
copy div "NARAYANASWAMY KIRAN"
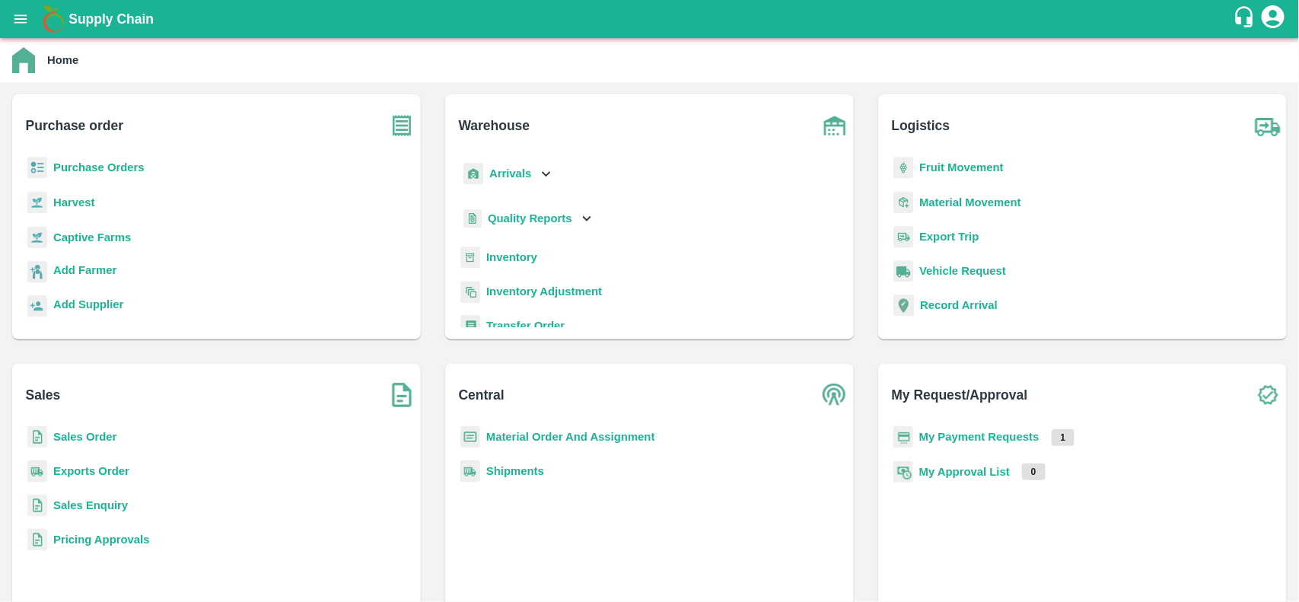
click at [72, 162] on b "Purchase Orders" at bounding box center [98, 167] width 91 height 12
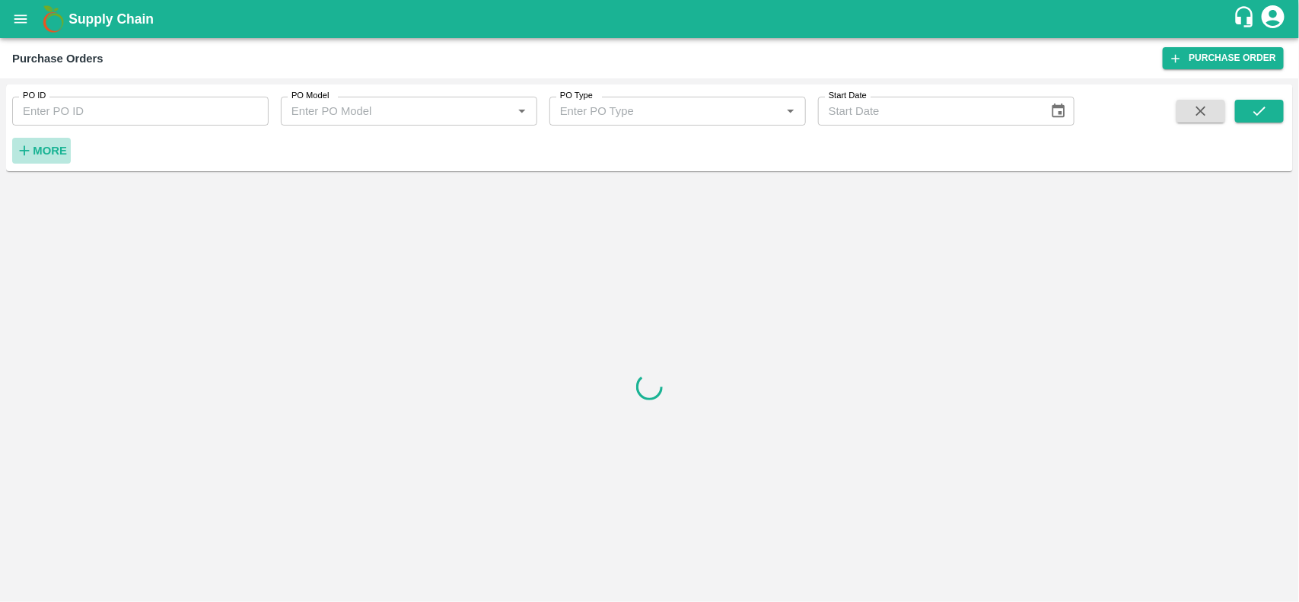
click at [54, 156] on strong "More" at bounding box center [50, 151] width 34 height 12
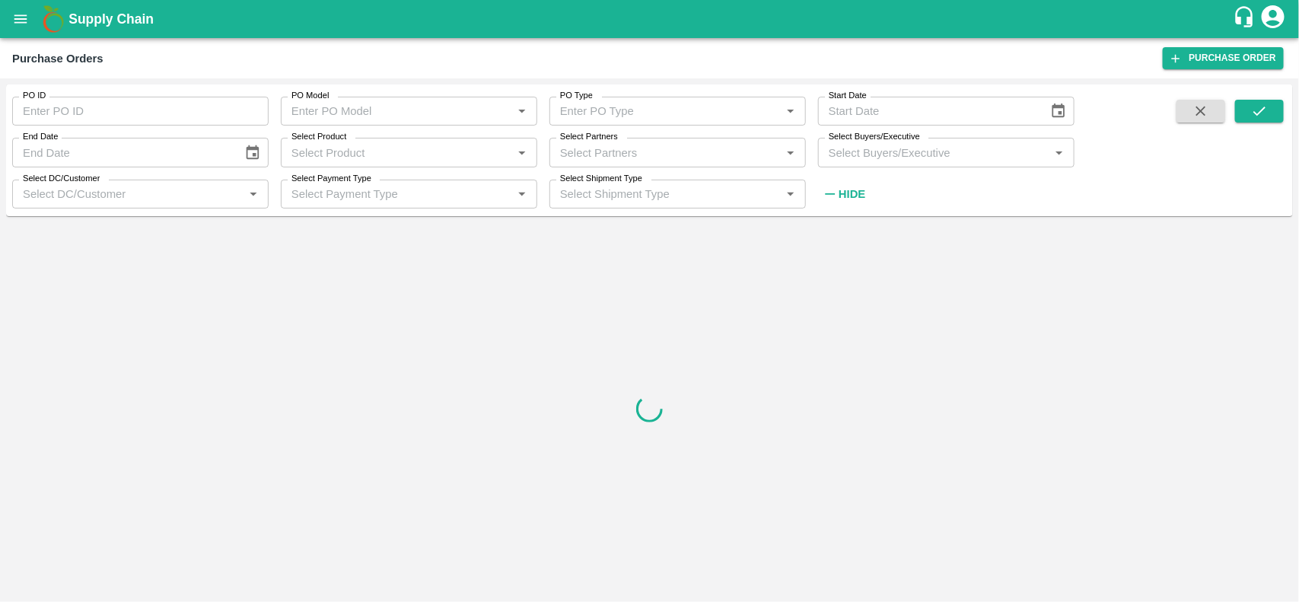
click at [577, 164] on div "Select Partners   *" at bounding box center [678, 152] width 257 height 29
type input "F"
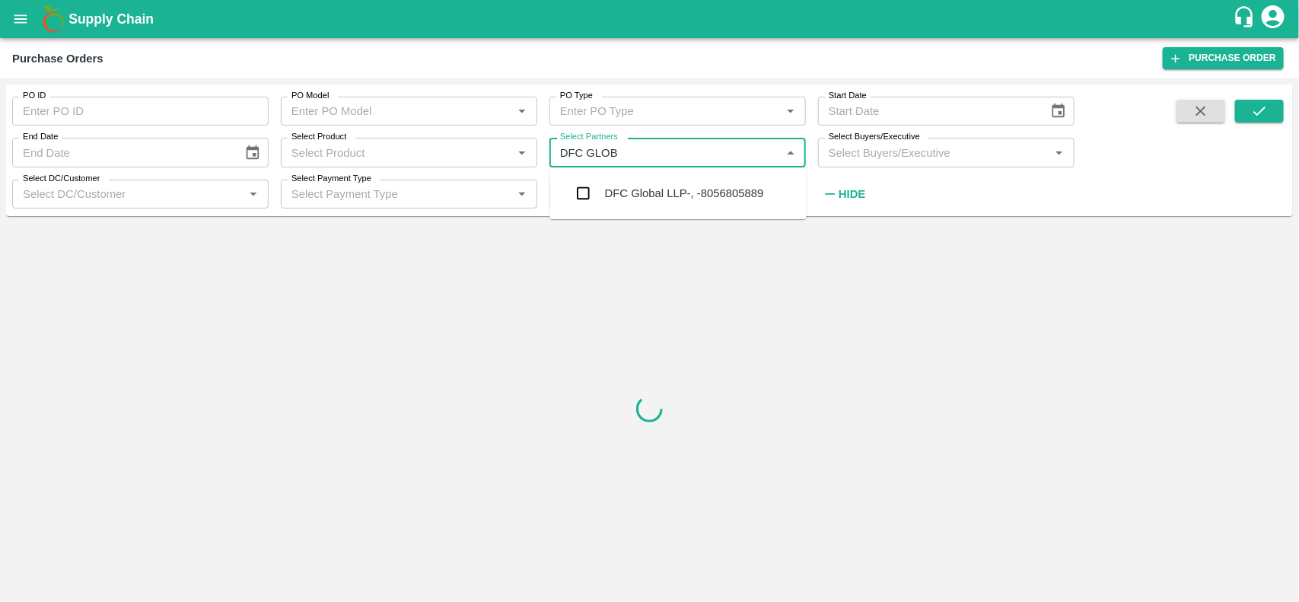
type input "DFC GLOBA"
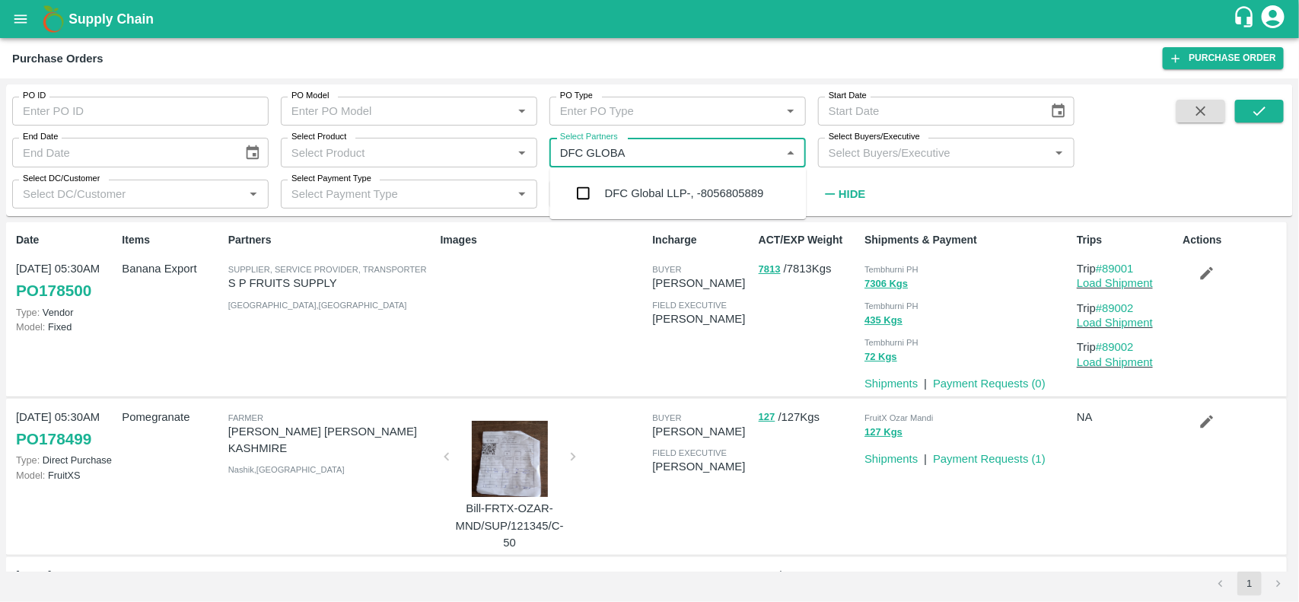
click at [569, 196] on input "checkbox" at bounding box center [584, 193] width 30 height 30
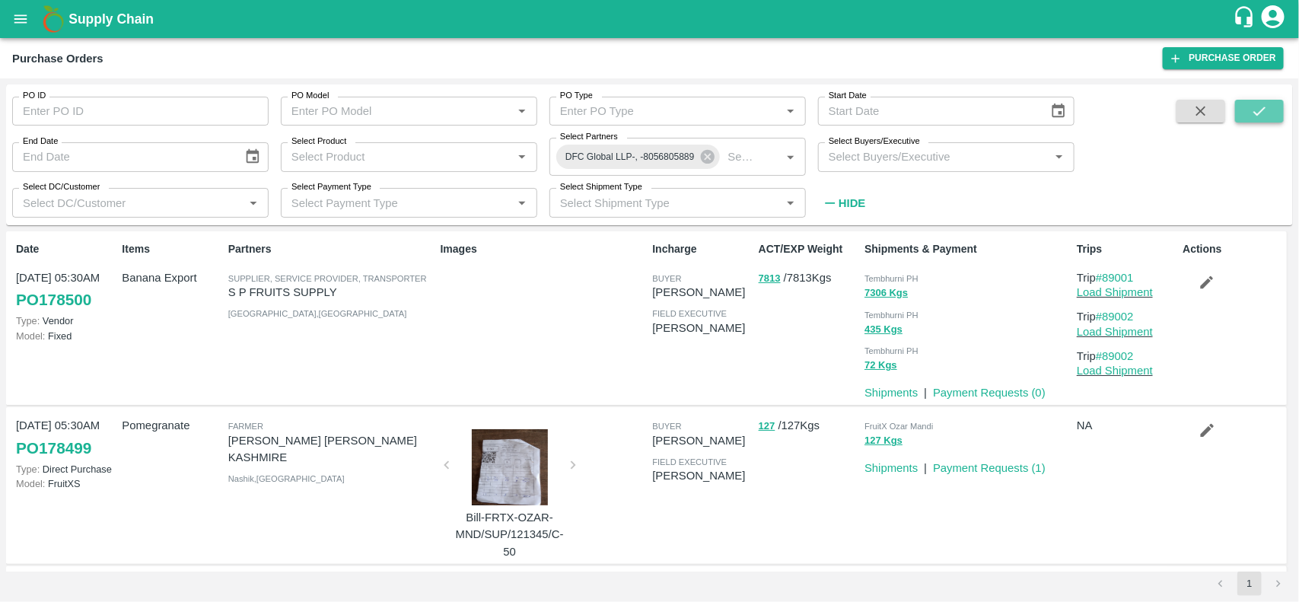
click at [1251, 111] on icon "submit" at bounding box center [1259, 111] width 17 height 17
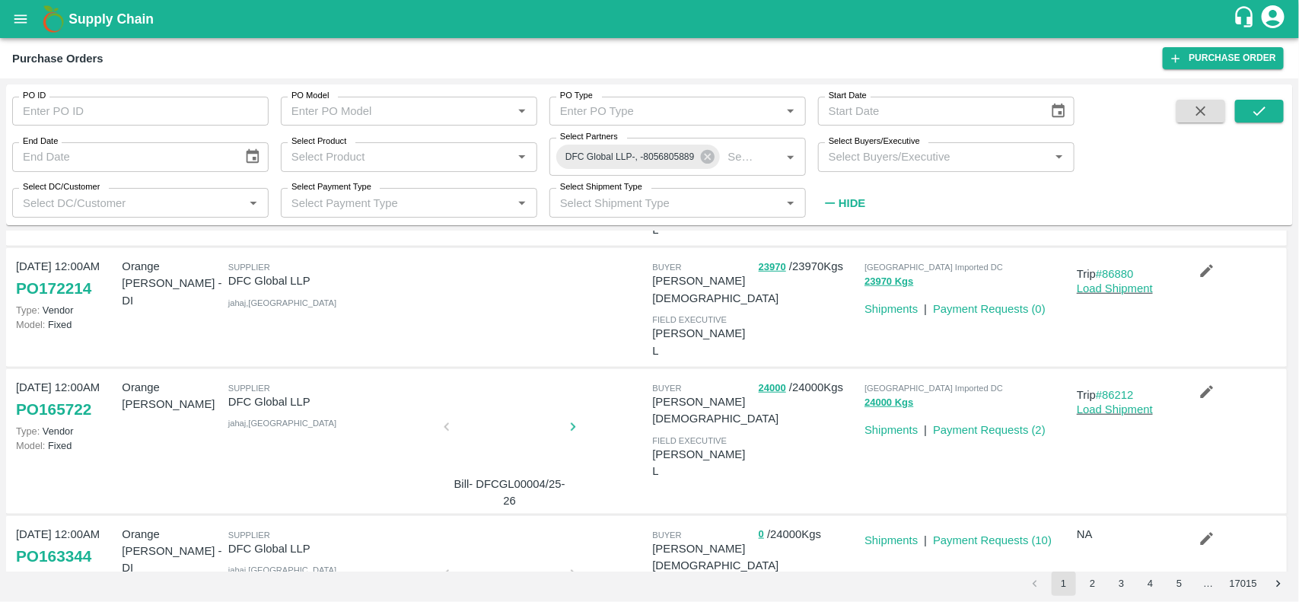
scroll to position [765, 0]
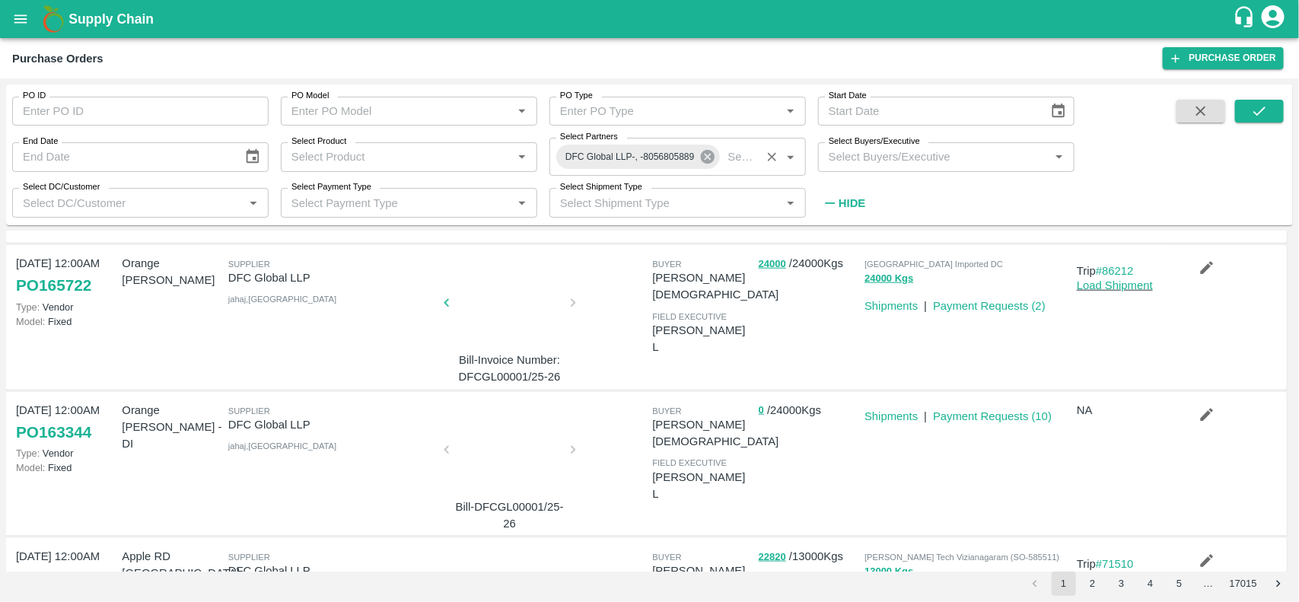
click at [710, 154] on icon at bounding box center [708, 156] width 17 height 17
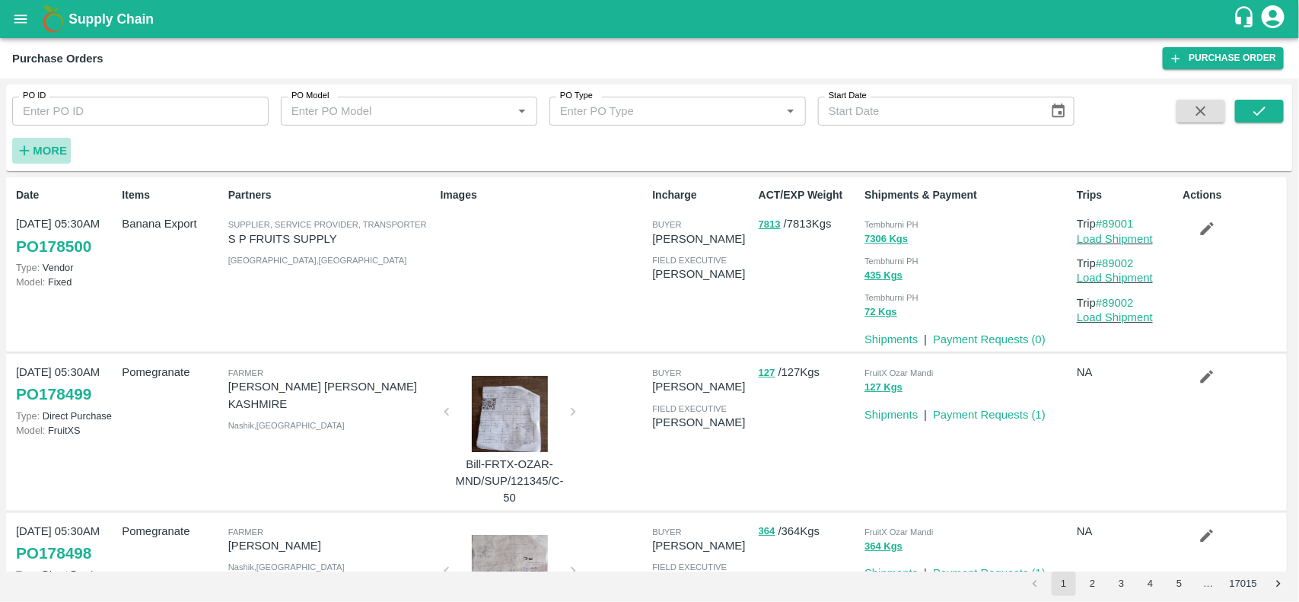
click at [28, 142] on icon "button" at bounding box center [24, 150] width 17 height 17
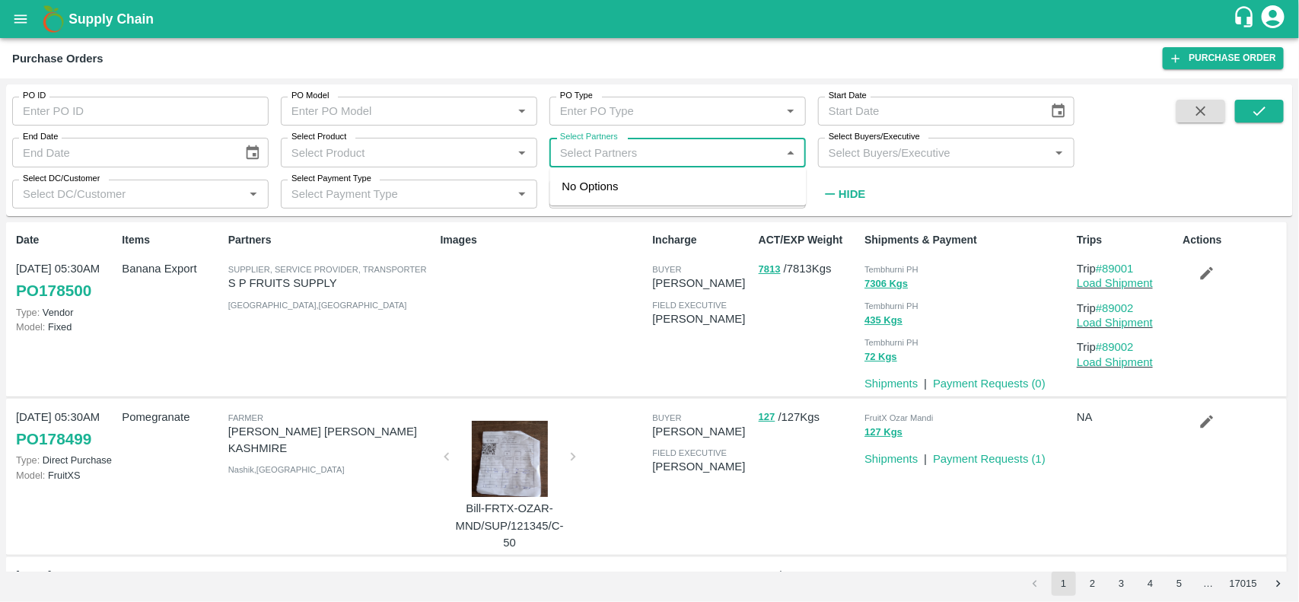
click at [617, 161] on input "Select Partners" at bounding box center [665, 152] width 222 height 20
type input "DFC GLOB"
click at [584, 191] on input "checkbox" at bounding box center [584, 193] width 30 height 30
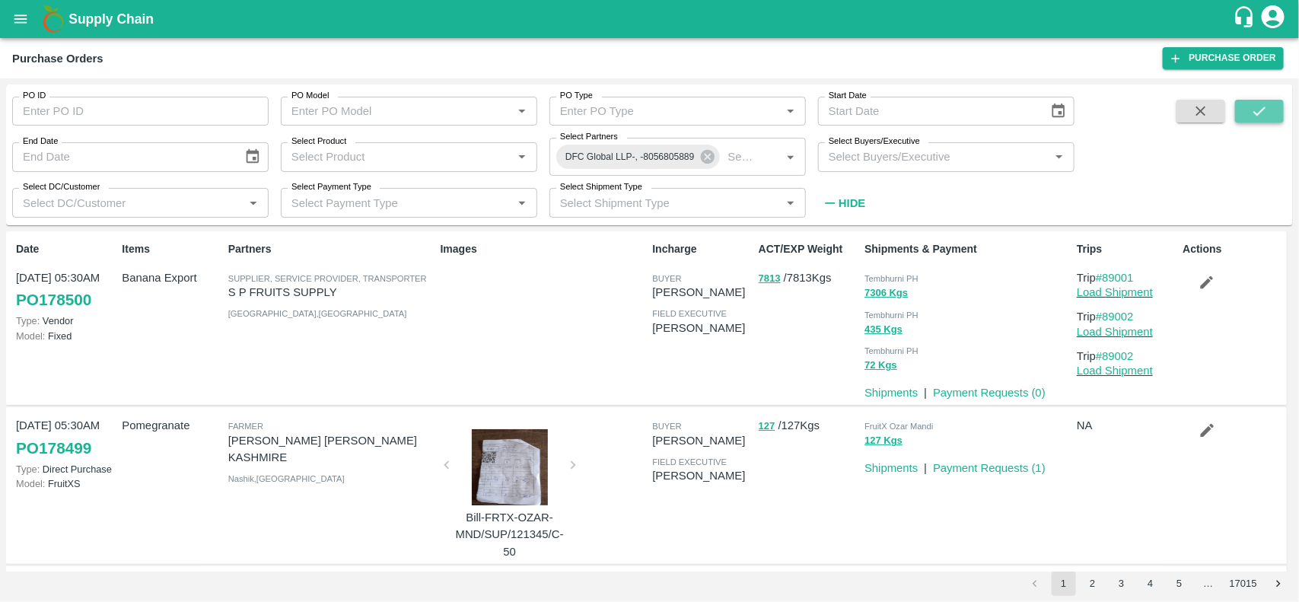
click at [1252, 114] on icon "submit" at bounding box center [1259, 111] width 17 height 17
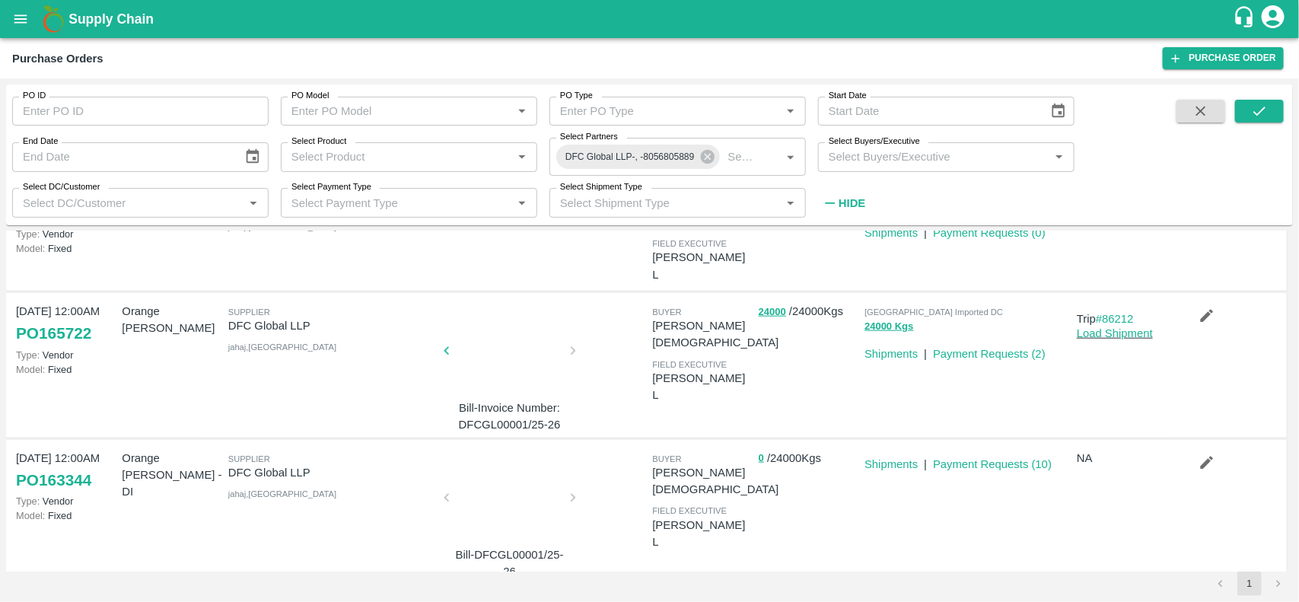
scroll to position [765, 0]
